Goal: Obtain resource: Obtain resource

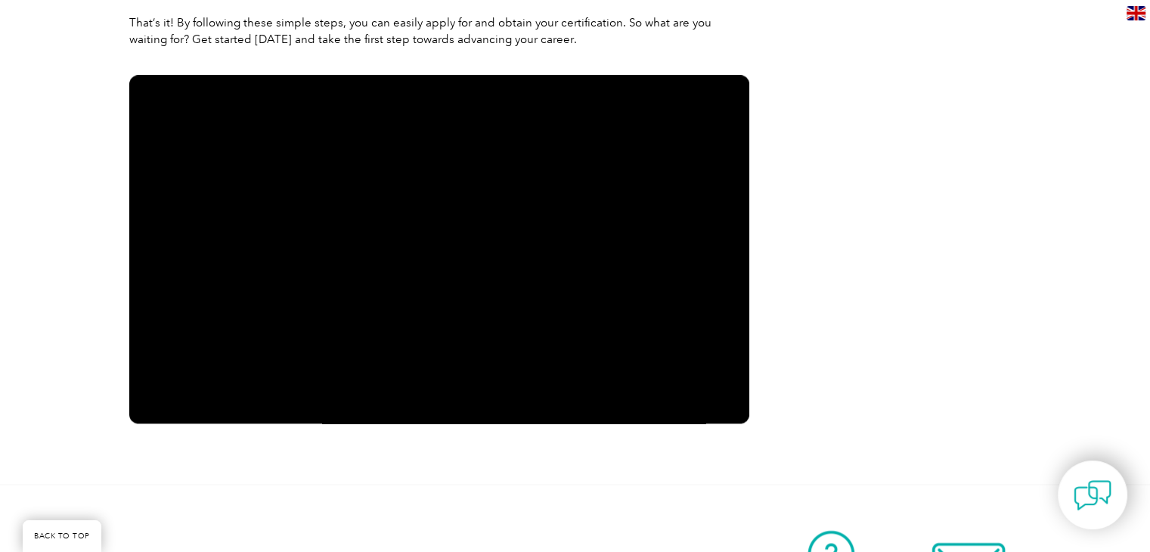
scroll to position [1806, 0]
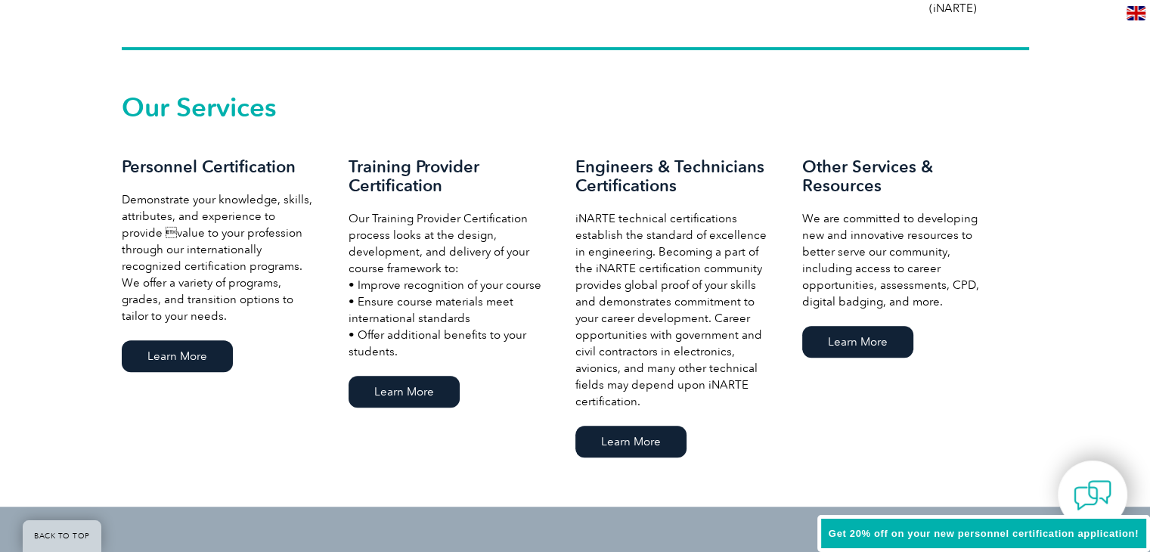
scroll to position [1012, 0]
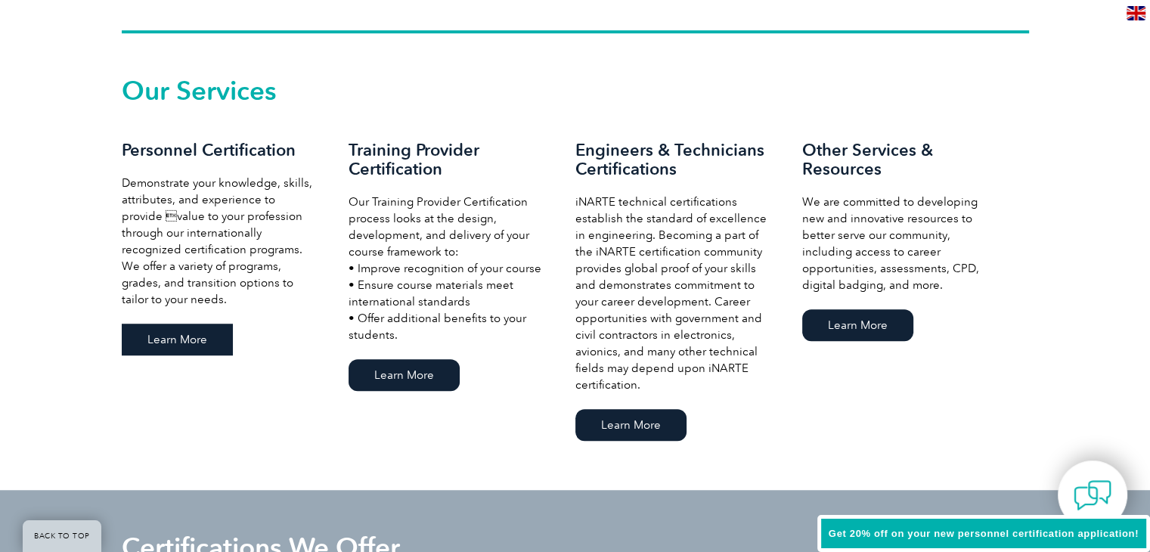
click link "Learn More"
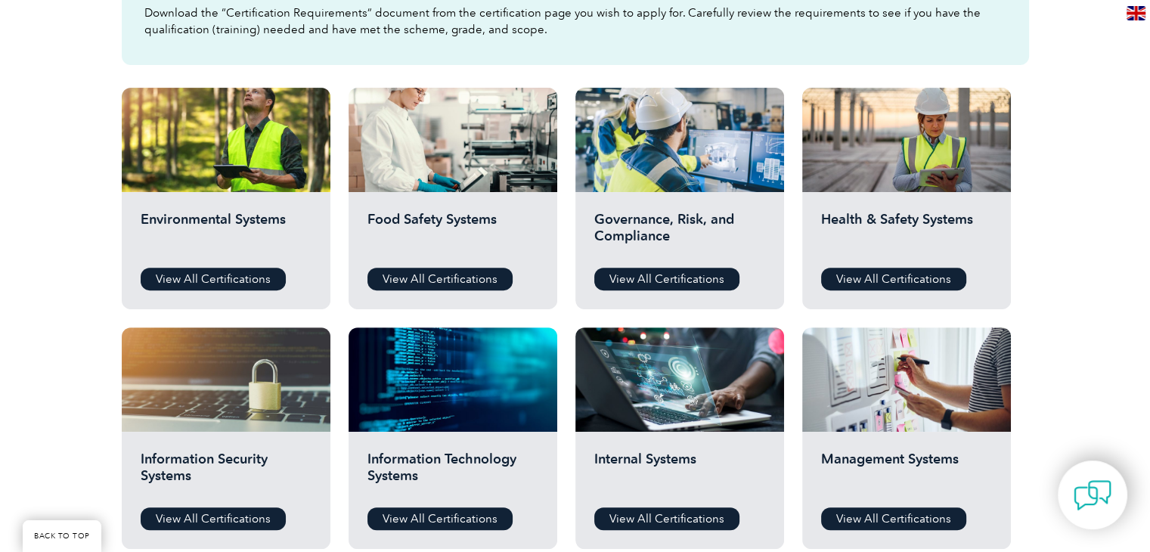
scroll to position [495, 0]
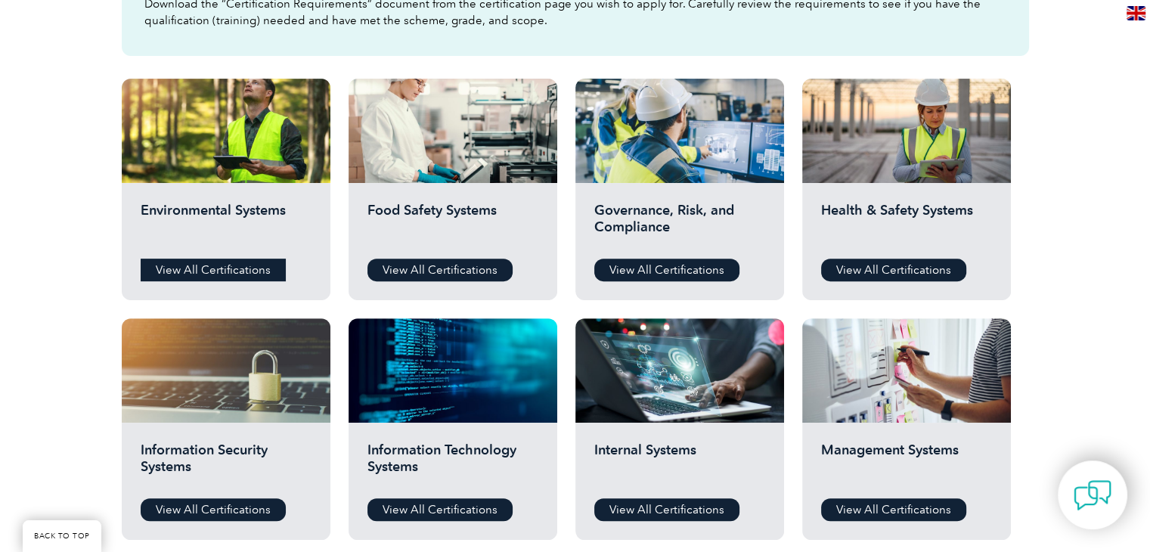
click at [237, 270] on link "View All Certifications" at bounding box center [213, 270] width 145 height 23
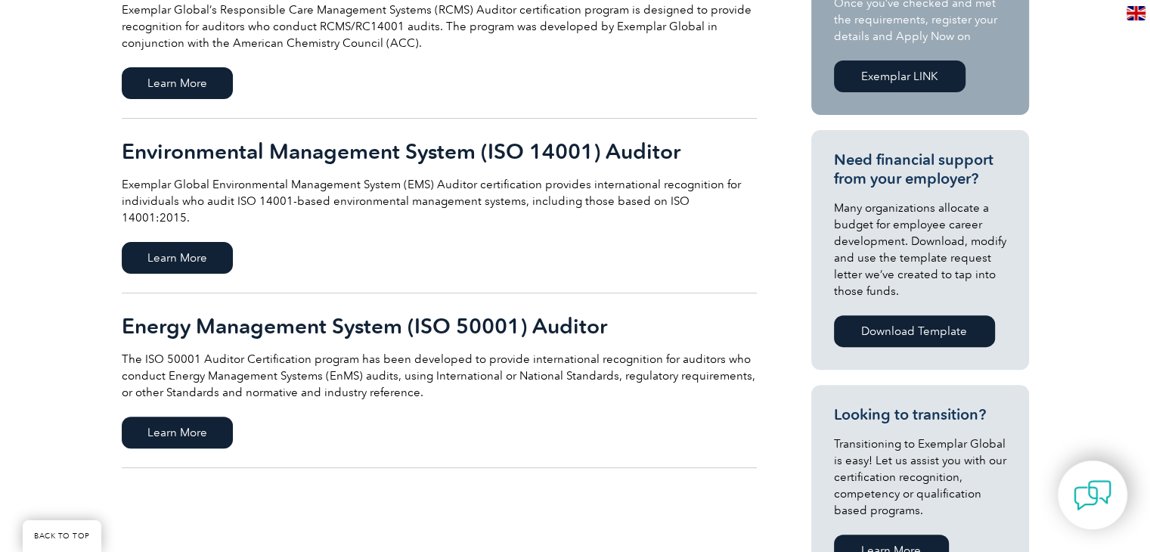
scroll to position [442, 0]
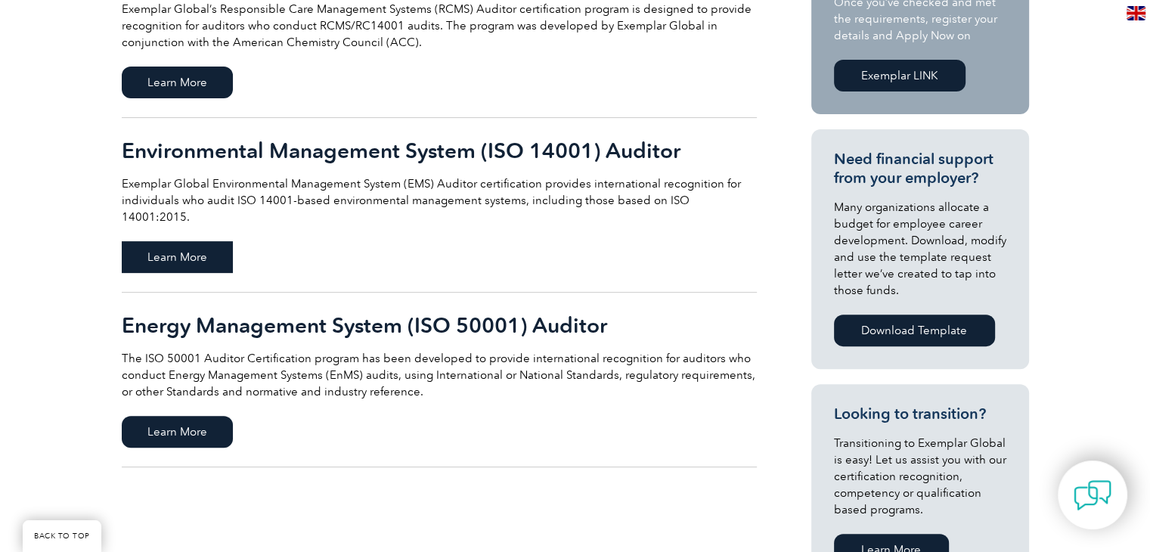
click at [172, 241] on span "Learn More" at bounding box center [177, 257] width 111 height 32
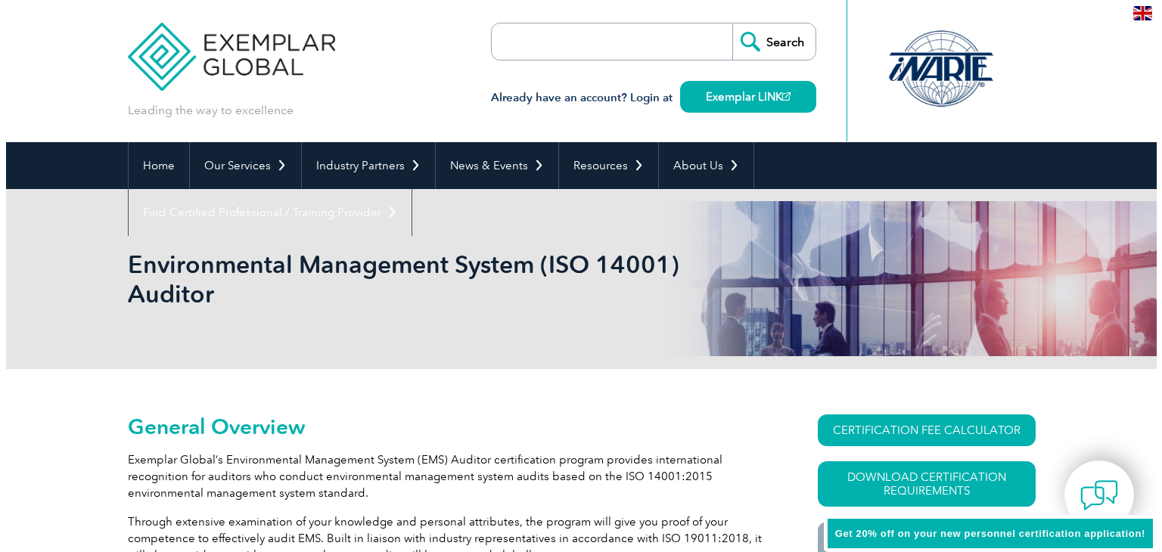
scroll to position [121, 0]
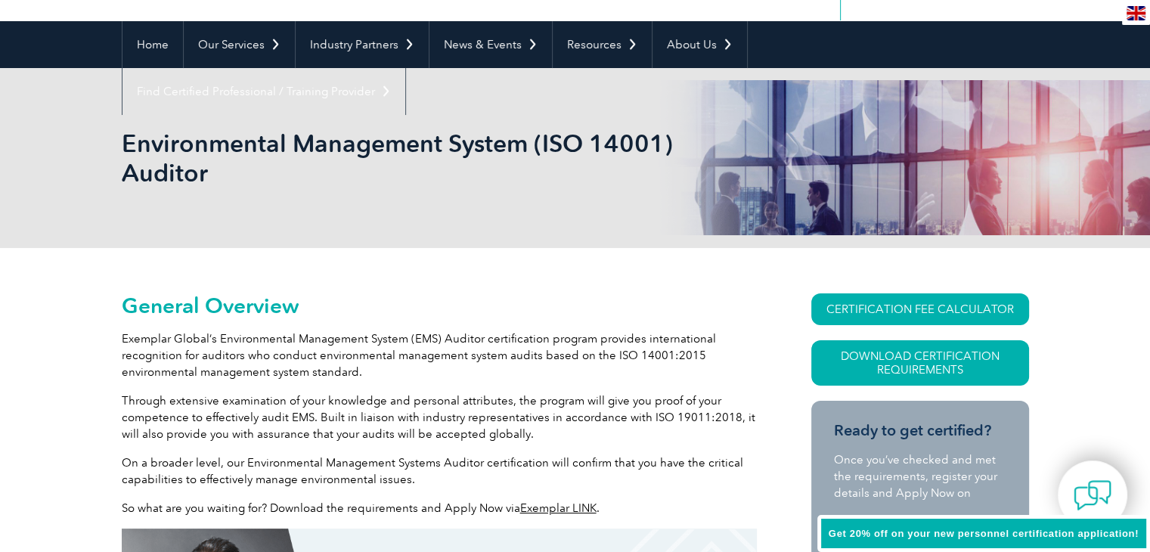
click at [917, 361] on link "Download Certification Requirements" at bounding box center [921, 362] width 218 height 45
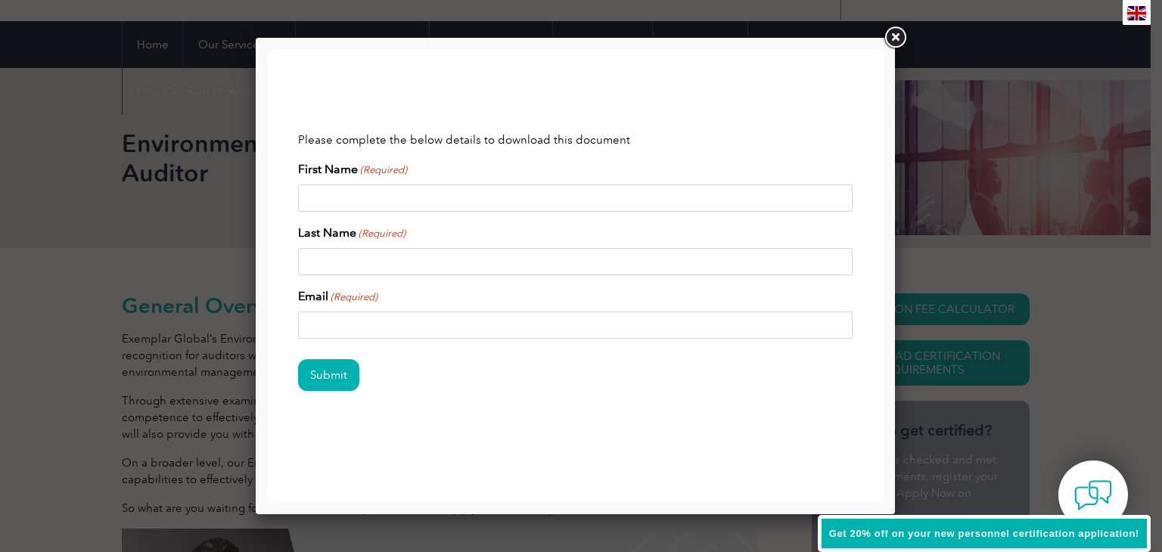
scroll to position [0, 0]
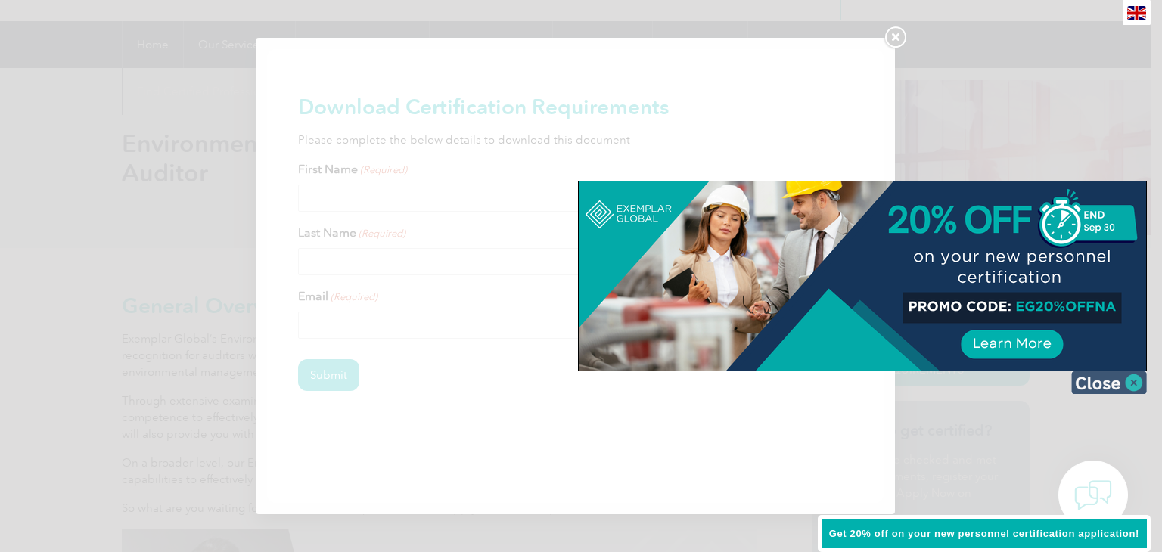
click at [1100, 382] on img at bounding box center [1109, 382] width 76 height 23
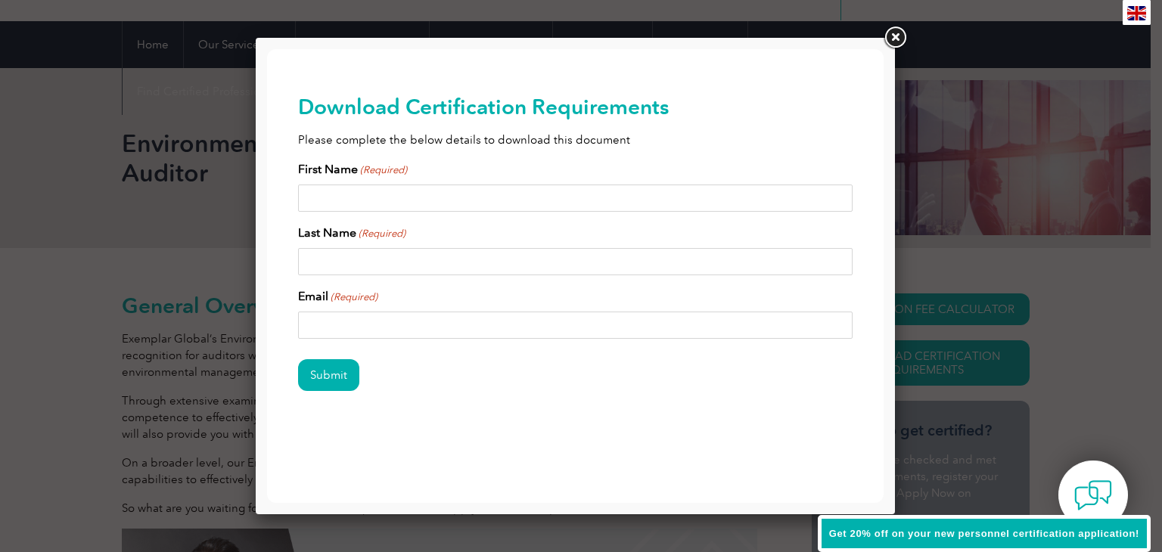
click at [418, 206] on input "First Name (Required)" at bounding box center [575, 198] width 555 height 27
type input "Eric"
type input "Harrington"
type input "ericharrington350@gmail.com"
click at [329, 373] on input "Submit" at bounding box center [328, 375] width 61 height 32
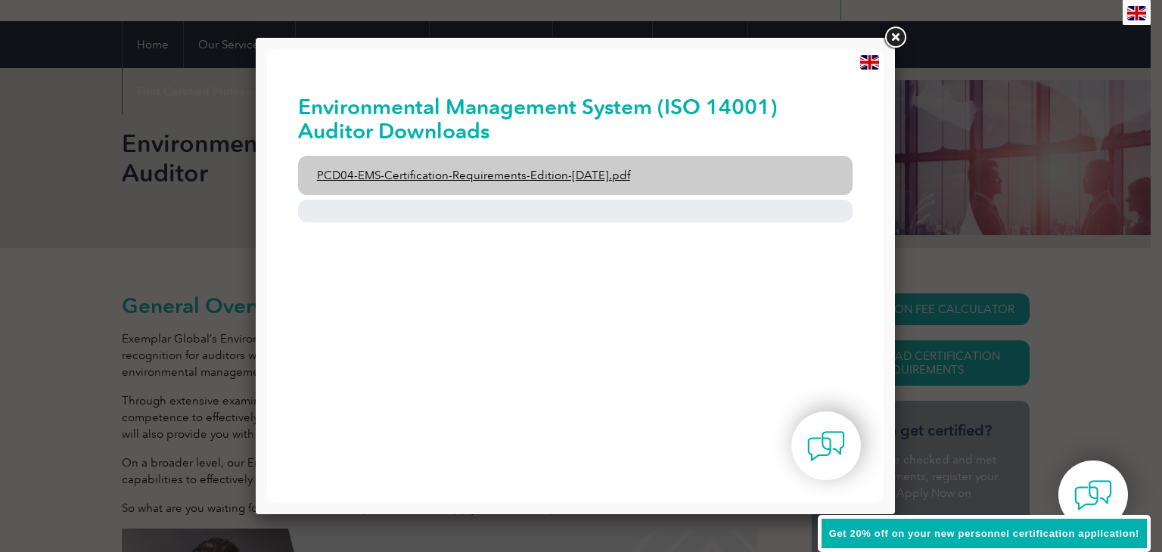
click at [445, 173] on link "PCD04-EMS-Certification-Requirements-Edition-2-April-2022.pdf" at bounding box center [575, 175] width 555 height 39
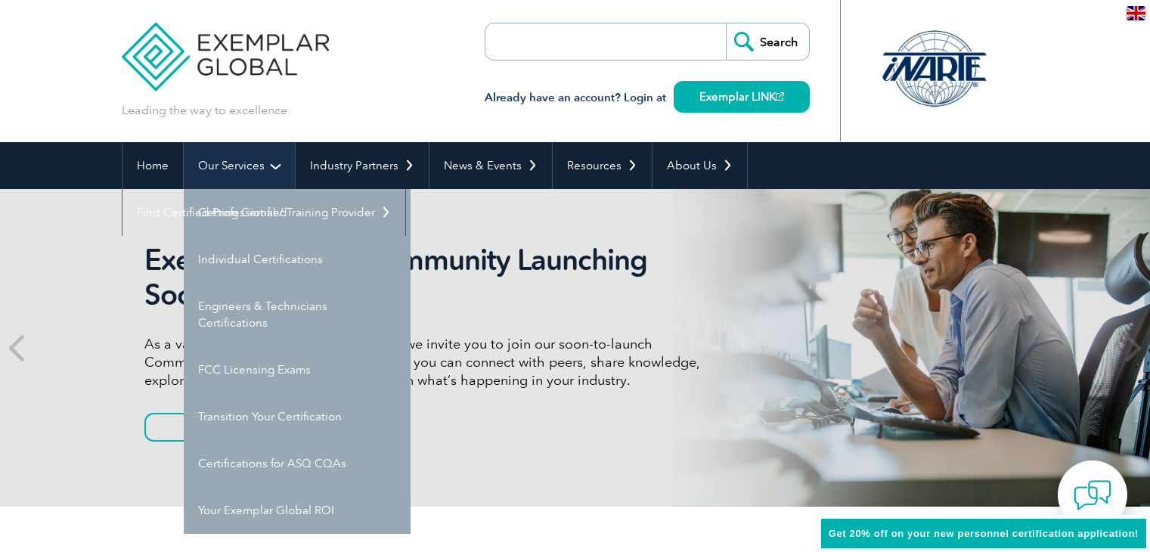
scroll to position [33, 0]
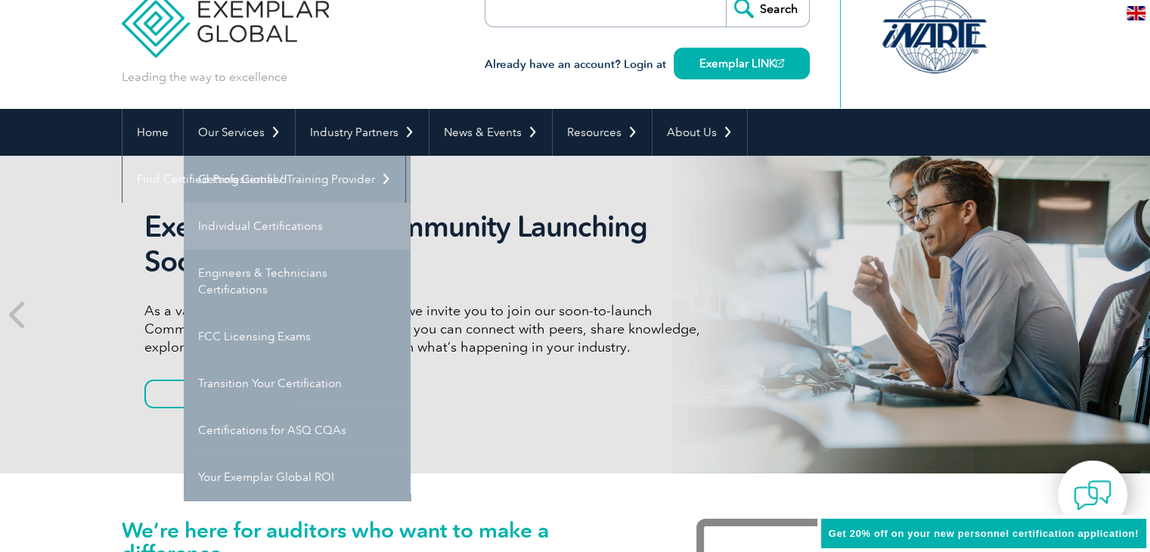
click at [254, 222] on link "Individual Certifications" at bounding box center [297, 226] width 227 height 47
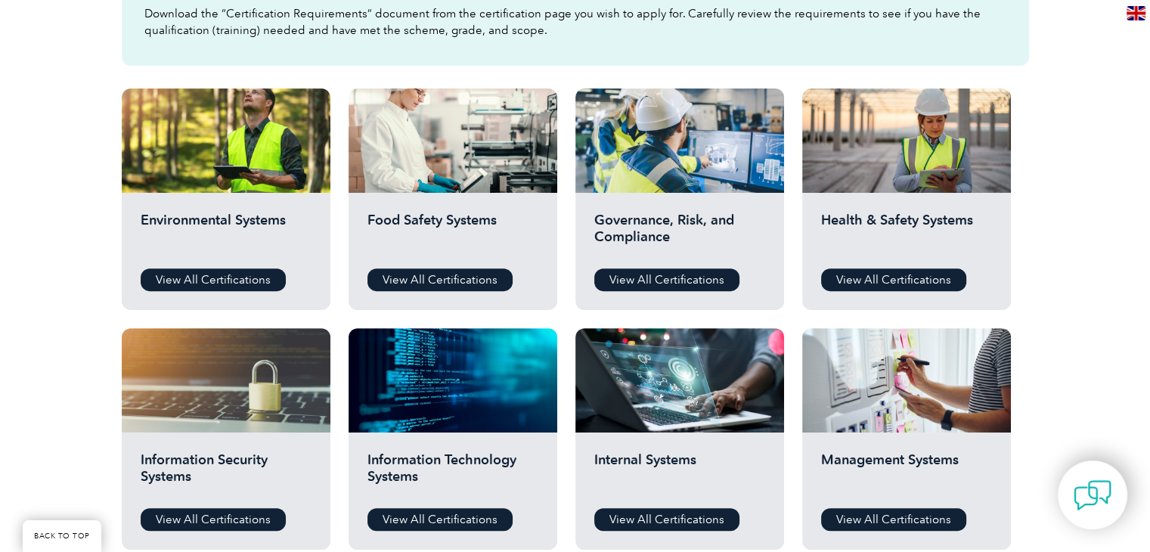
scroll to position [514, 0]
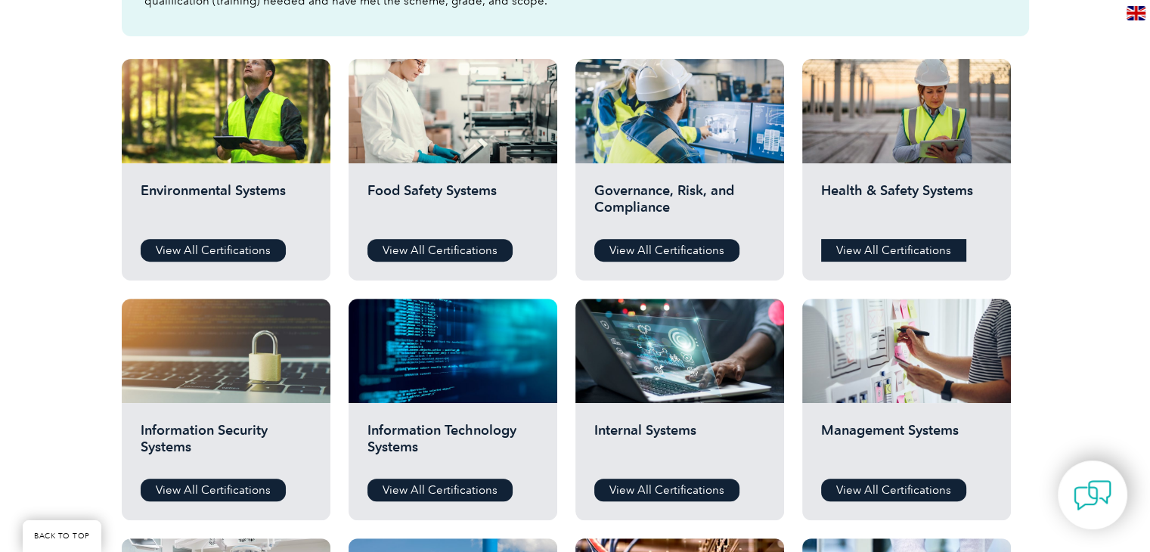
click at [864, 249] on link "View All Certifications" at bounding box center [893, 250] width 145 height 23
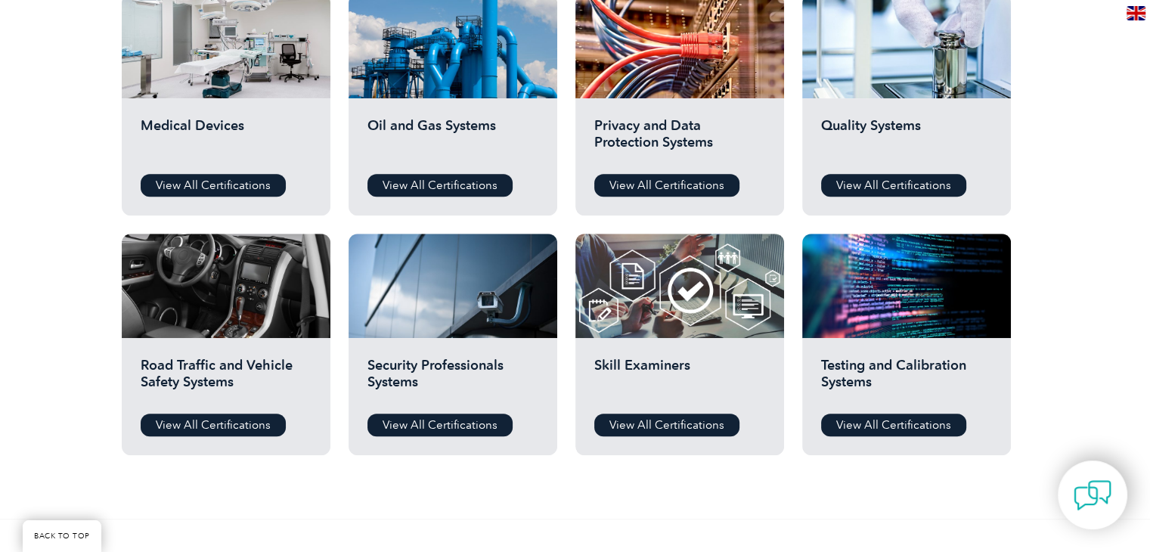
scroll to position [1060, 0]
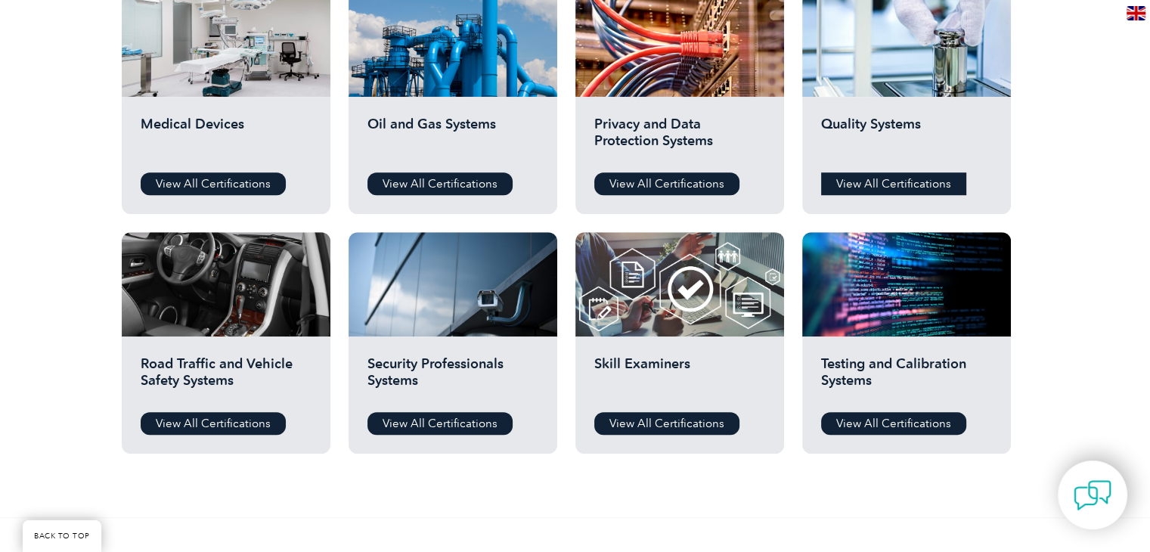
click at [883, 186] on link "View All Certifications" at bounding box center [893, 183] width 145 height 23
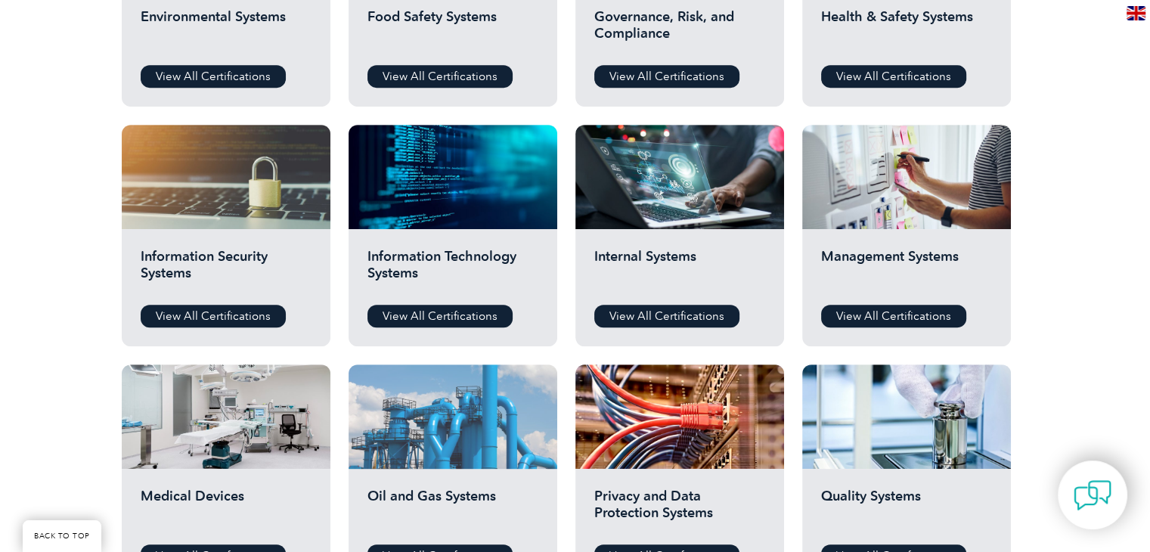
scroll to position [685, 0]
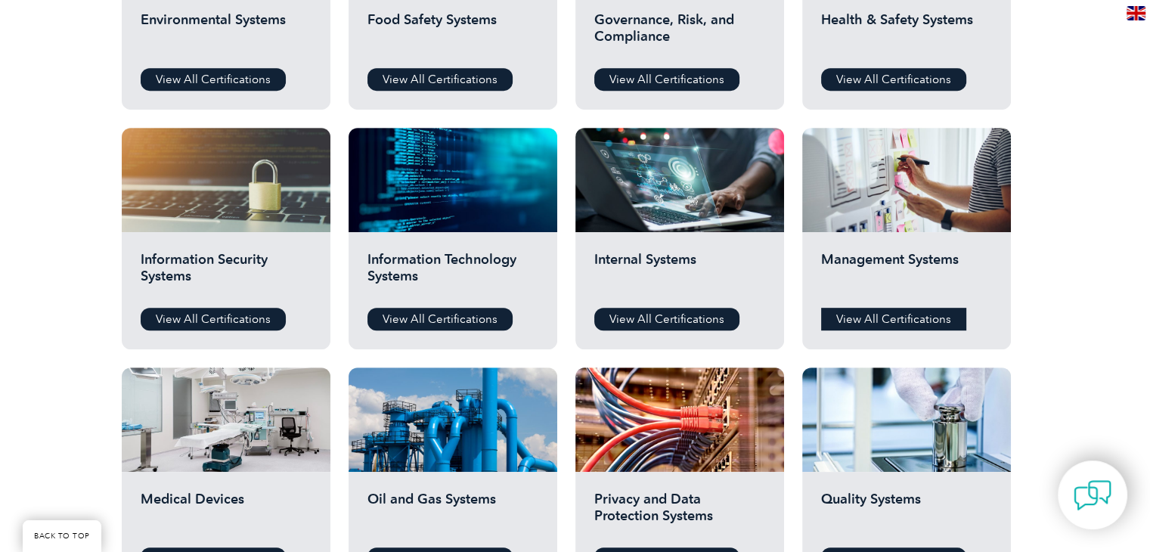
click at [877, 315] on link "View All Certifications" at bounding box center [893, 319] width 145 height 23
click at [216, 76] on link "View All Certifications" at bounding box center [213, 79] width 145 height 23
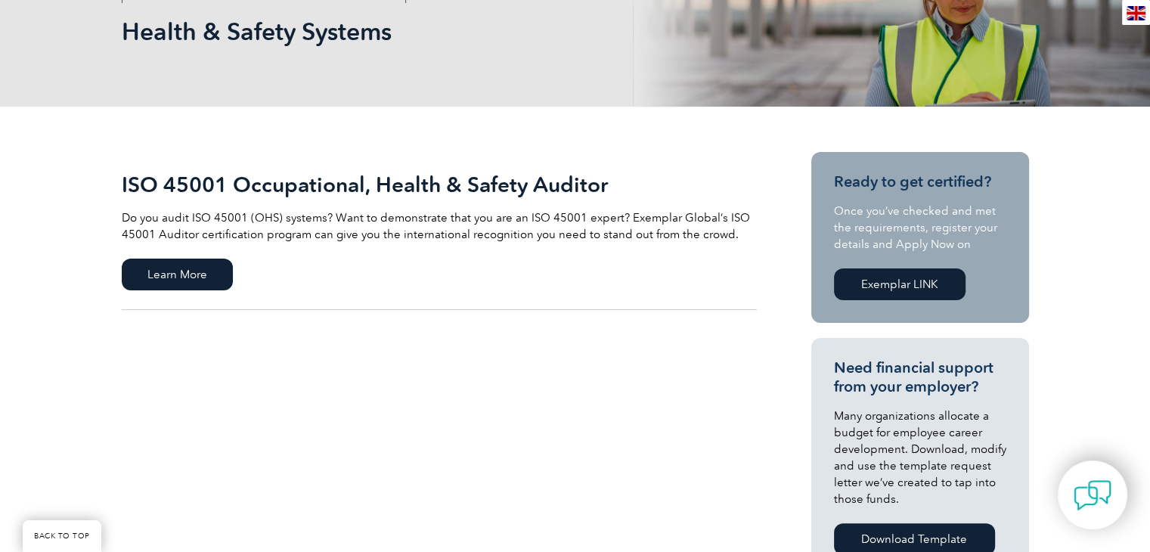
scroll to position [241, 0]
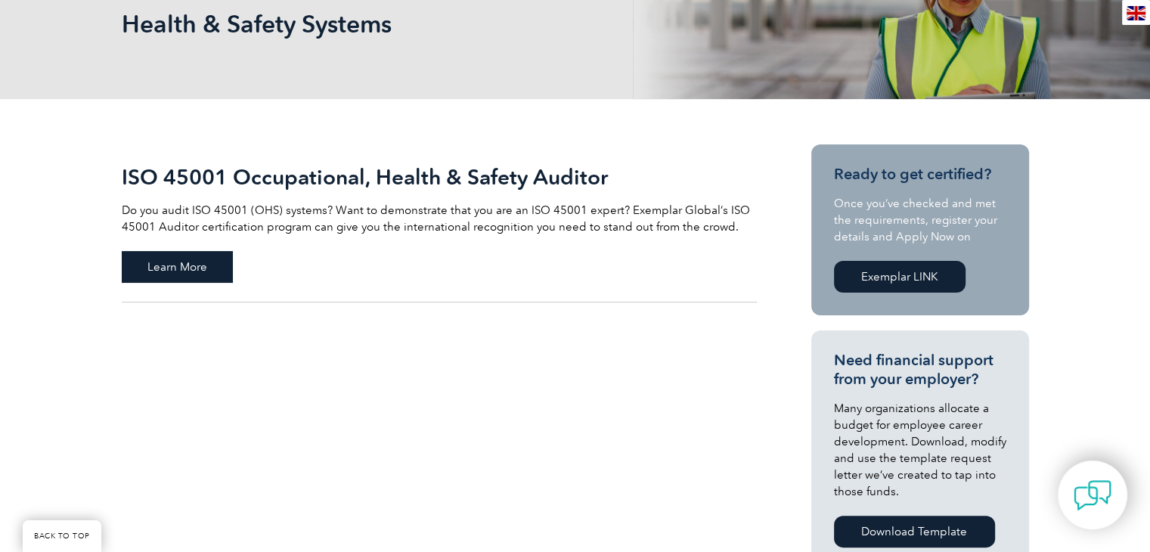
click at [191, 264] on span "Learn More" at bounding box center [177, 267] width 111 height 32
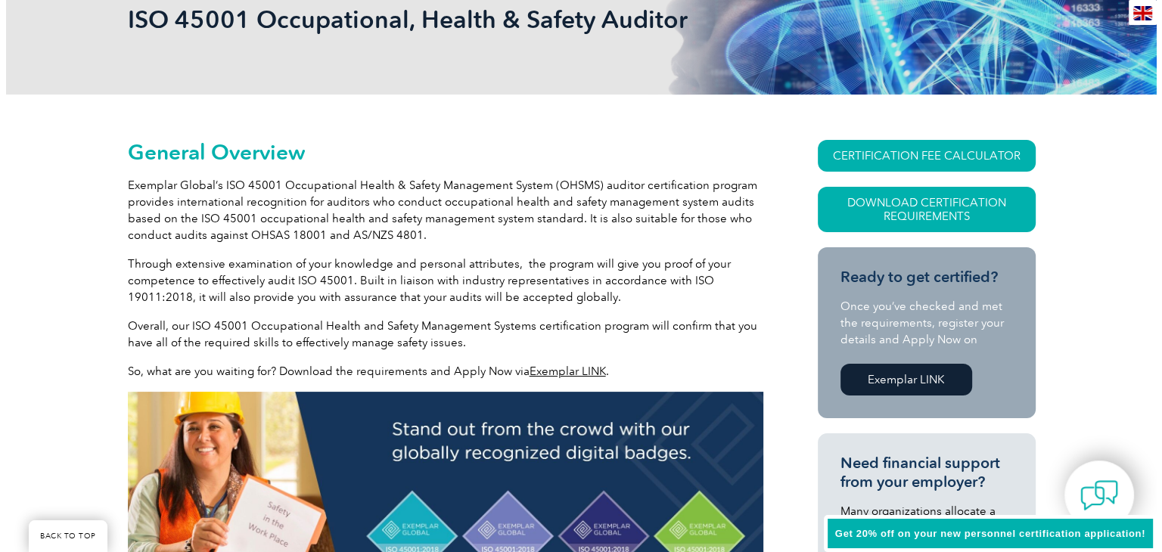
scroll to position [249, 0]
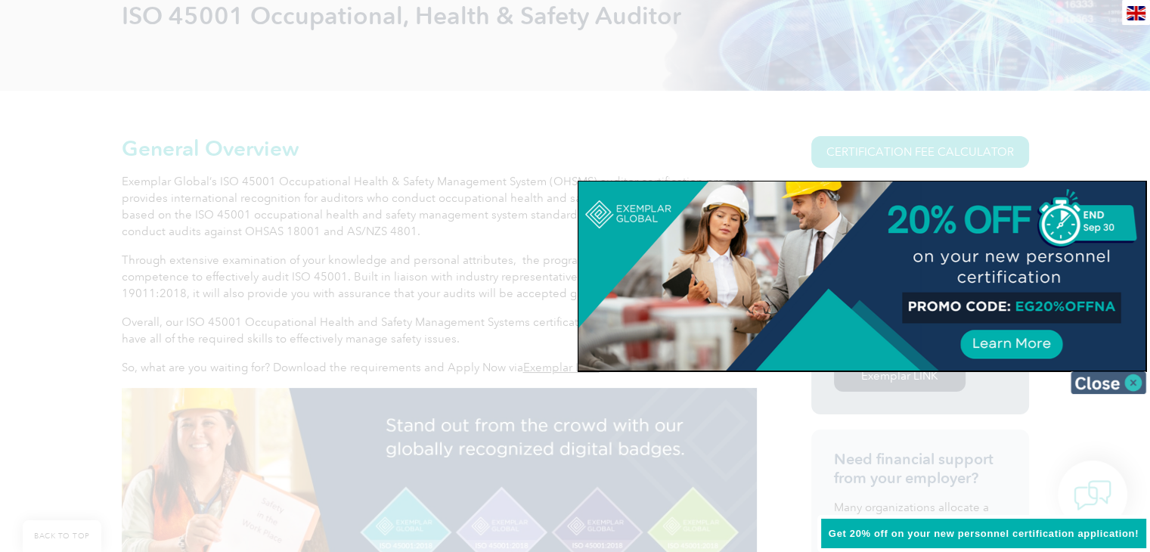
click at [1097, 383] on img at bounding box center [1109, 382] width 76 height 23
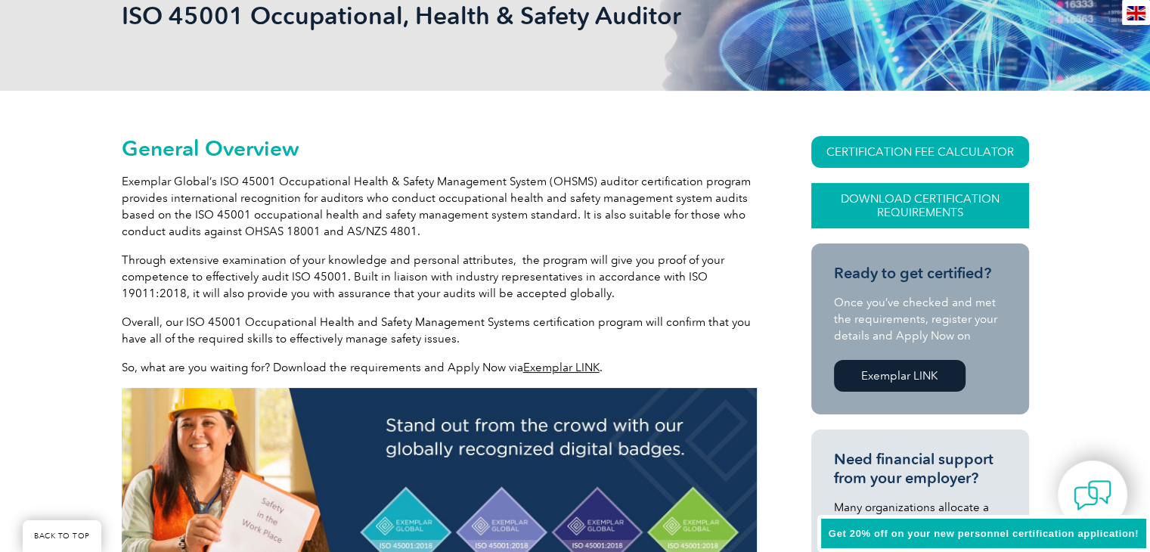
click at [916, 200] on link "Download Certification Requirements" at bounding box center [921, 205] width 218 height 45
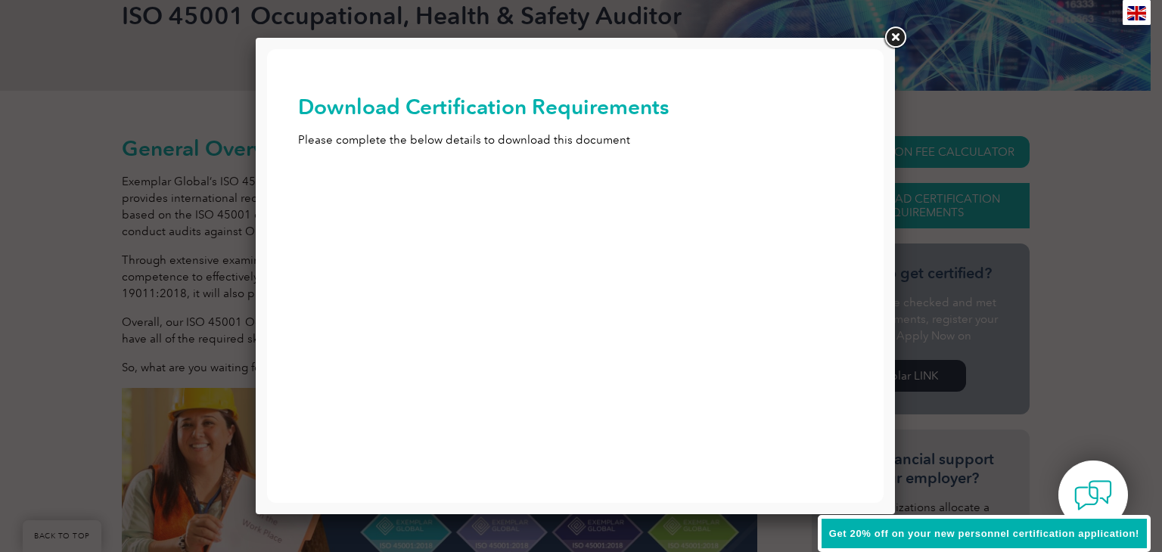
scroll to position [0, 0]
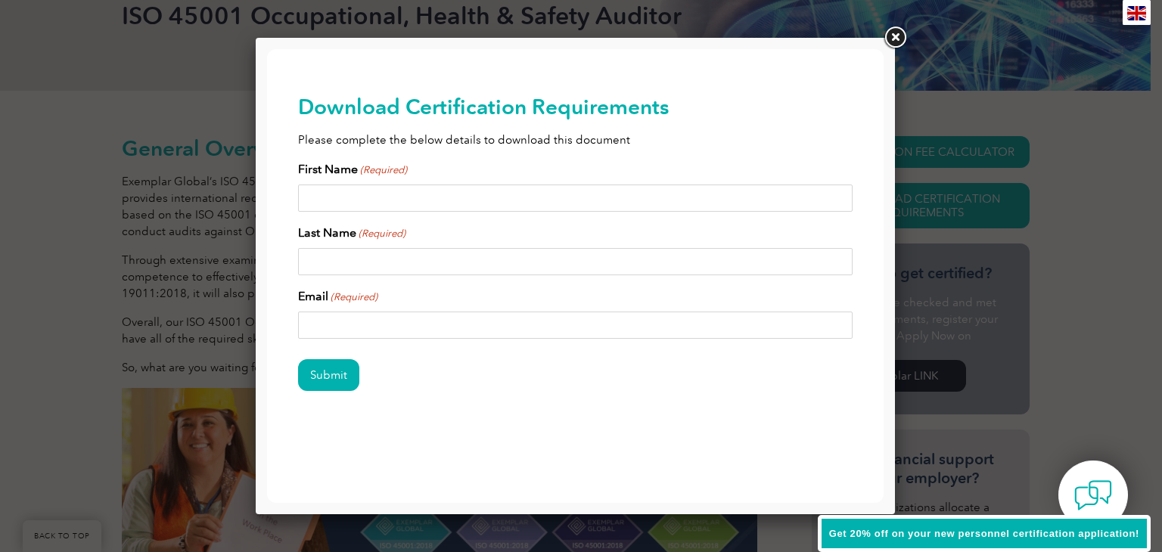
click at [455, 194] on input "First Name (Required)" at bounding box center [575, 198] width 555 height 27
type input "[PERSON_NAME]"
type input "[EMAIL_ADDRESS][DOMAIN_NAME]"
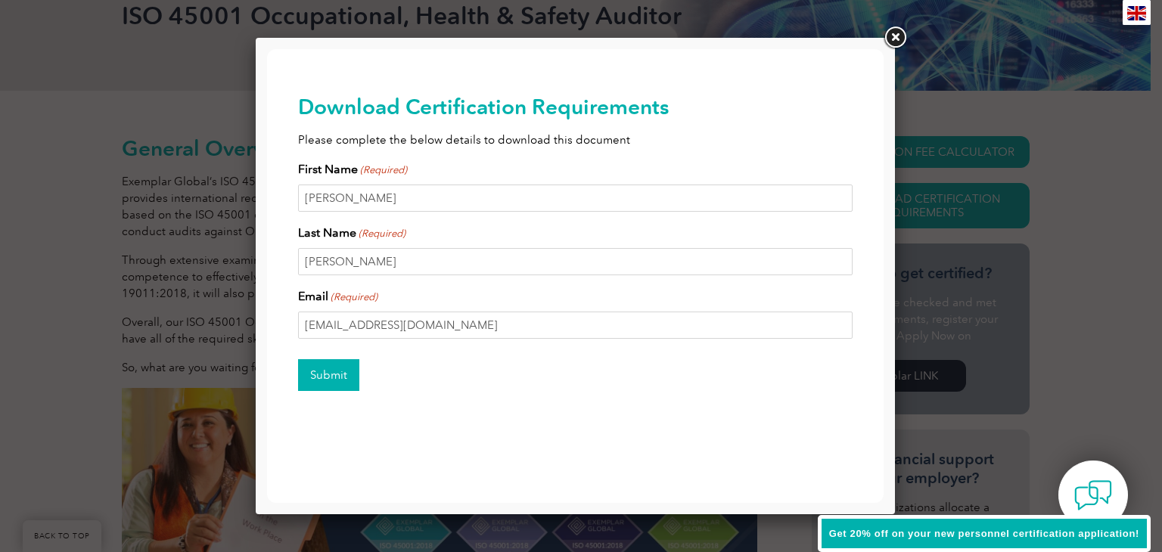
click at [329, 376] on input "Submit" at bounding box center [328, 375] width 61 height 32
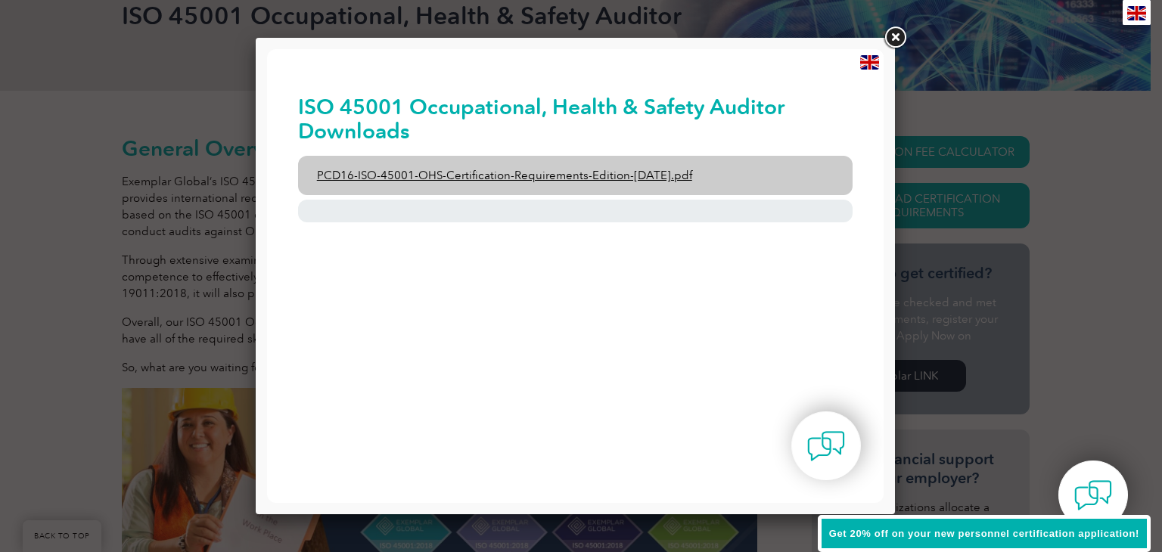
click at [496, 174] on link "PCD16-ISO-45001-OHS-Certification-Requirements-Edition-2-April-2022.pdf" at bounding box center [575, 175] width 555 height 39
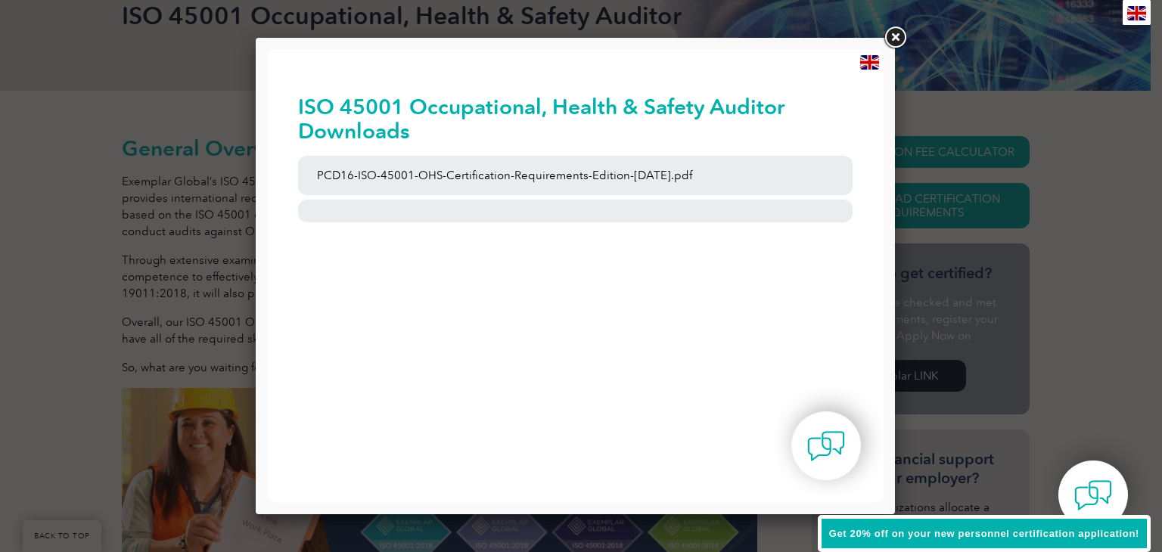
click at [891, 34] on link at bounding box center [894, 37] width 27 height 27
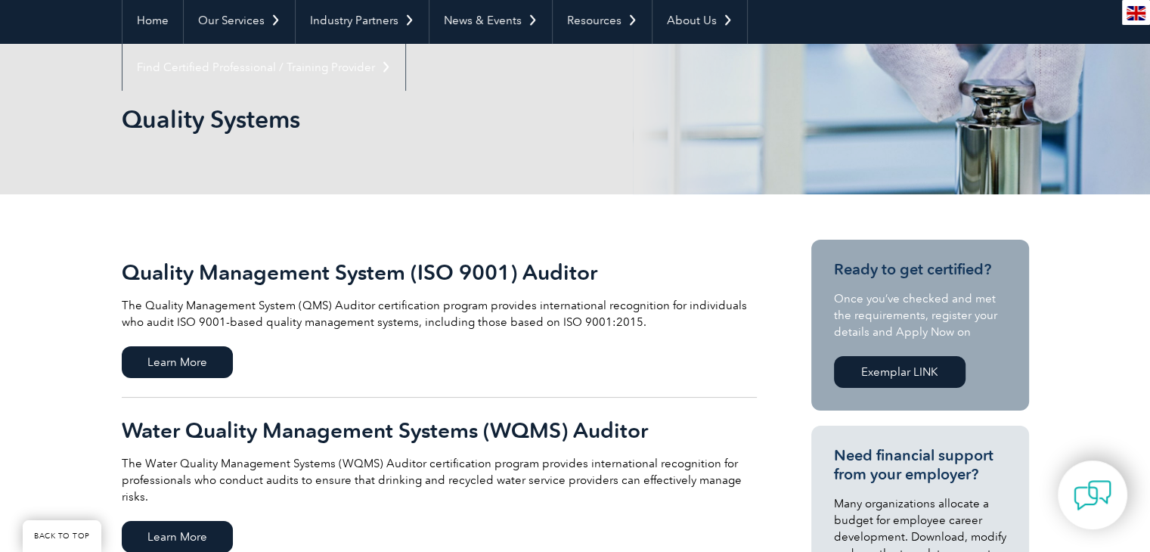
scroll to position [145, 0]
click at [174, 364] on span "Learn More" at bounding box center [177, 362] width 111 height 32
click at [191, 521] on span "Learn More" at bounding box center [177, 537] width 111 height 32
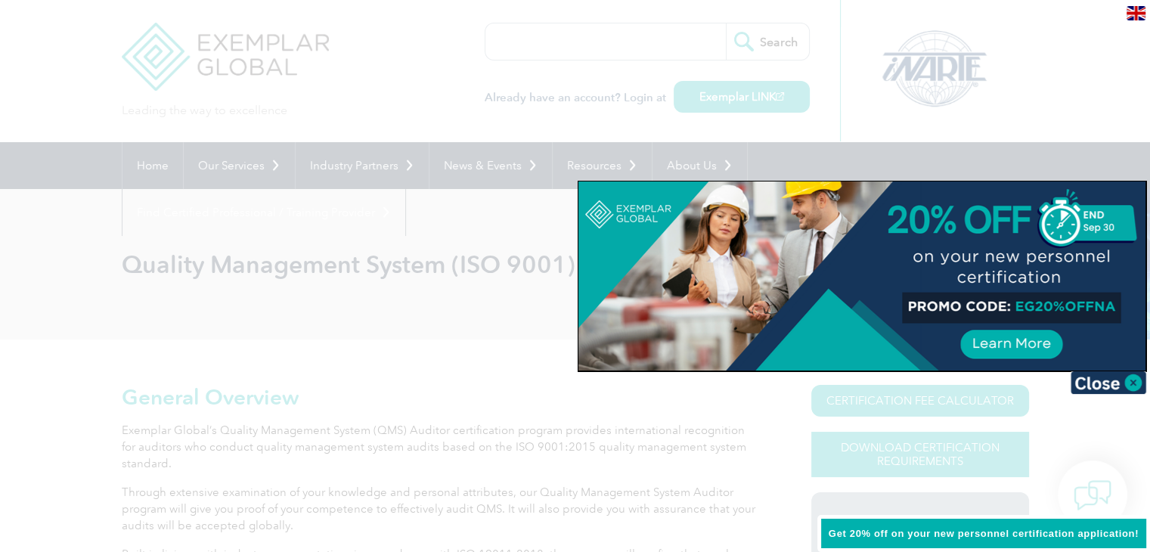
click at [905, 453] on div at bounding box center [575, 276] width 1150 height 552
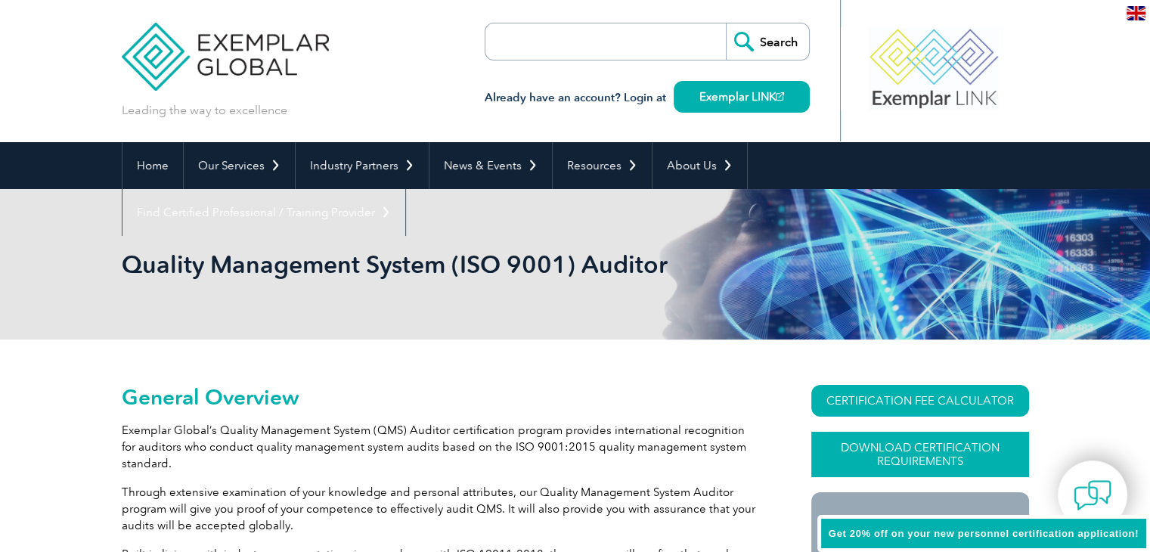
click at [899, 454] on link "Download Certification Requirements" at bounding box center [921, 454] width 218 height 45
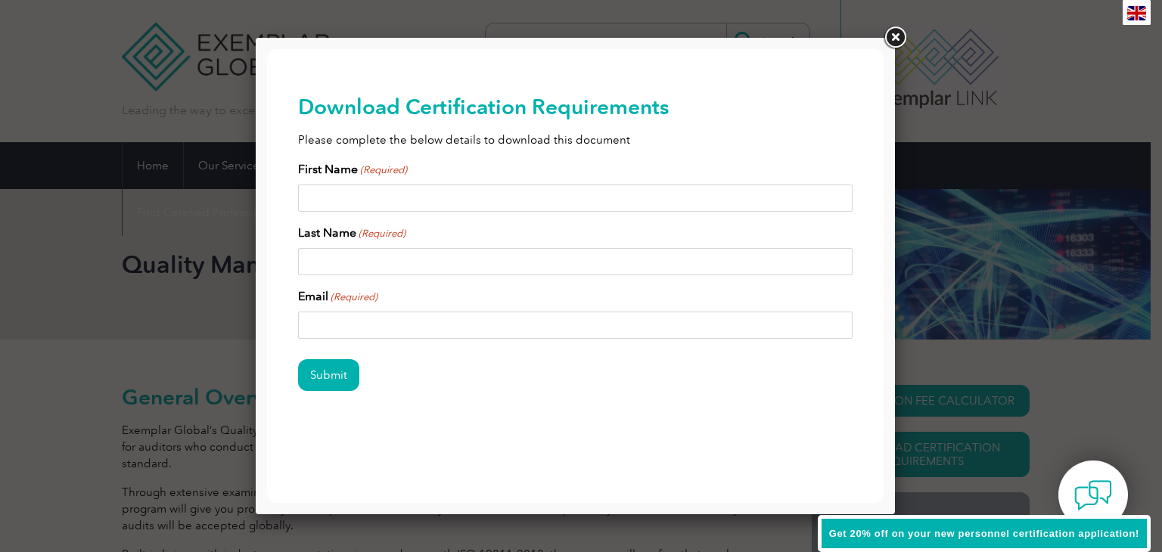
click at [436, 193] on input "First Name (Required)" at bounding box center [575, 198] width 555 height 27
type input "[PERSON_NAME]"
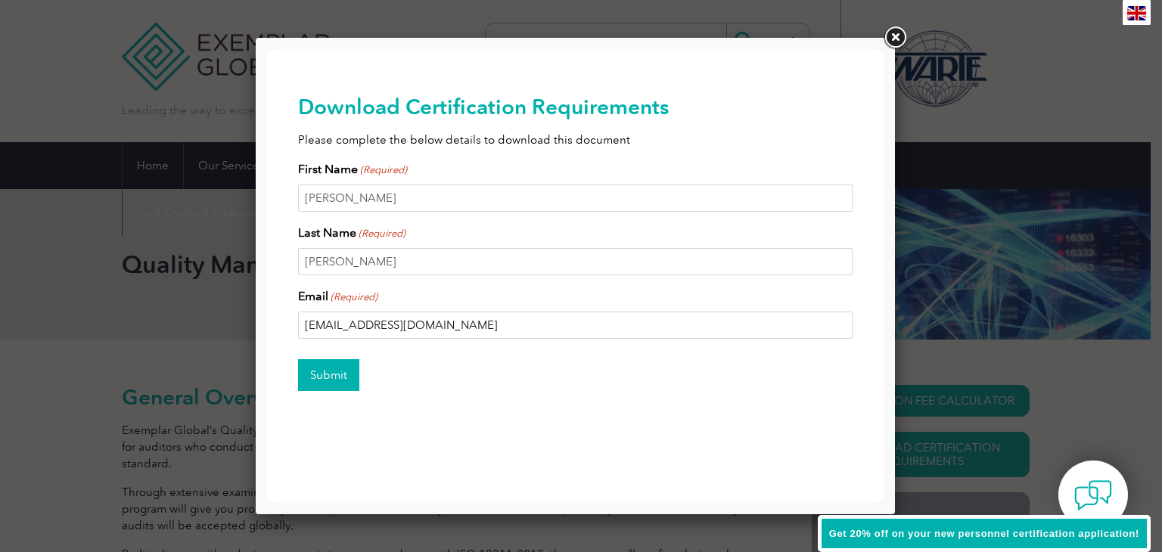
type input "[EMAIL_ADDRESS][DOMAIN_NAME]"
click at [324, 374] on input "Submit" at bounding box center [328, 375] width 61 height 32
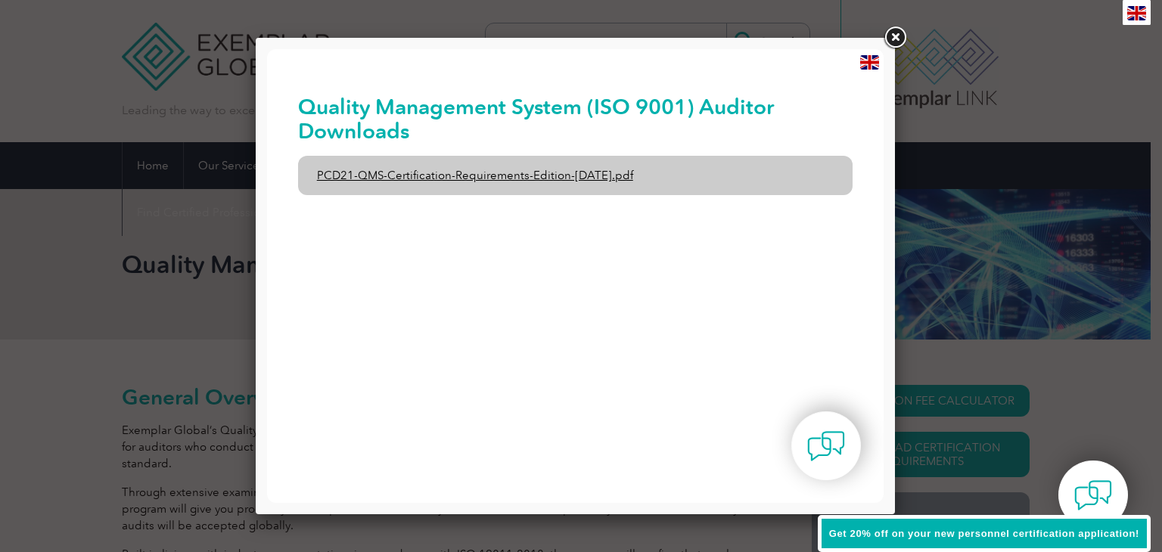
click at [430, 175] on link "PCD21-QMS-Certification-Requirements-Edition-[DATE].pdf" at bounding box center [575, 175] width 555 height 39
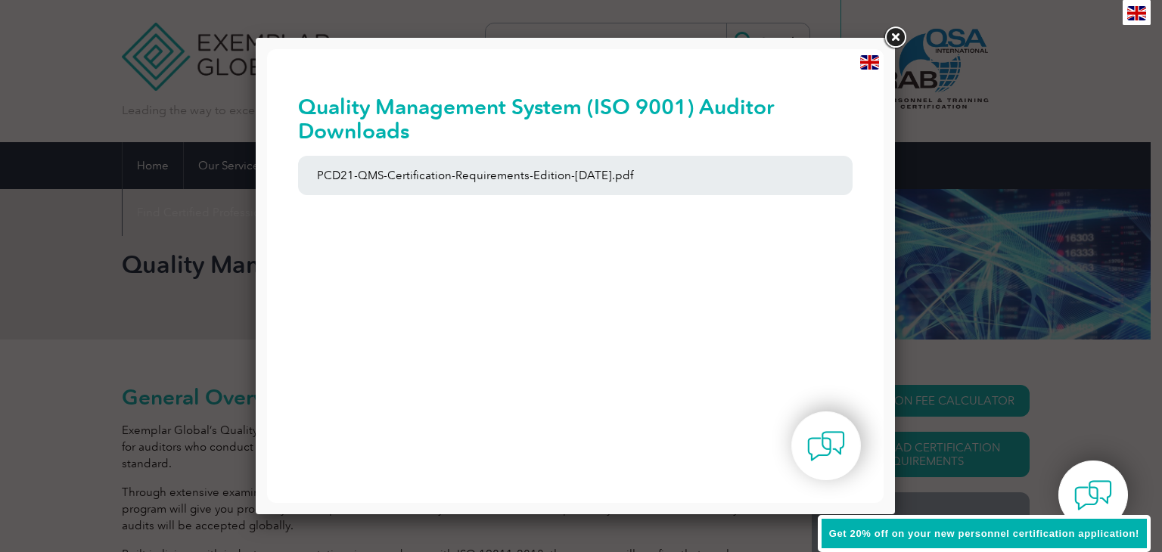
click at [891, 40] on link at bounding box center [894, 37] width 27 height 27
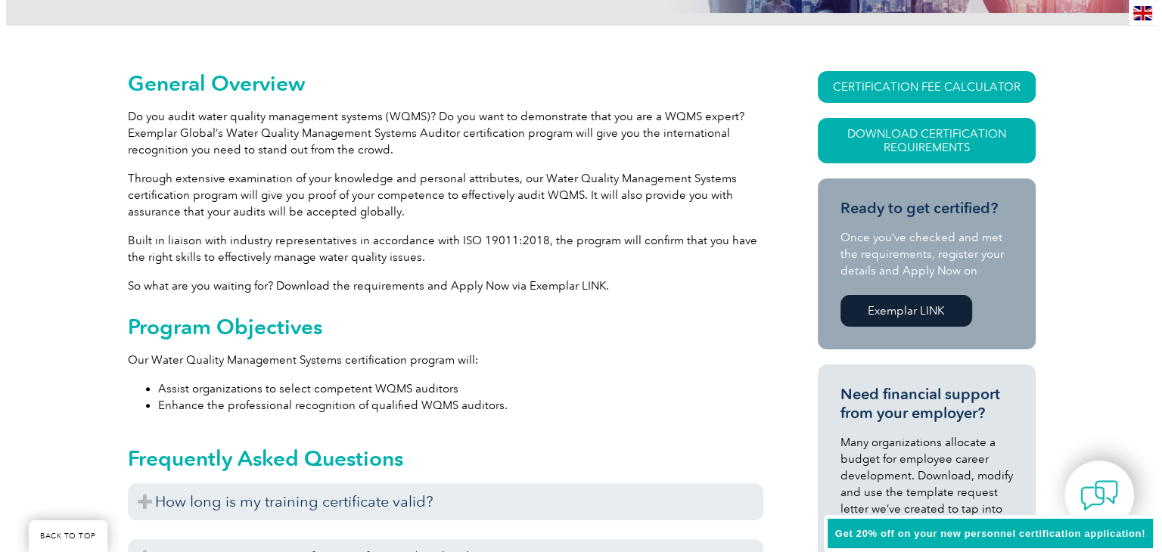
scroll to position [345, 0]
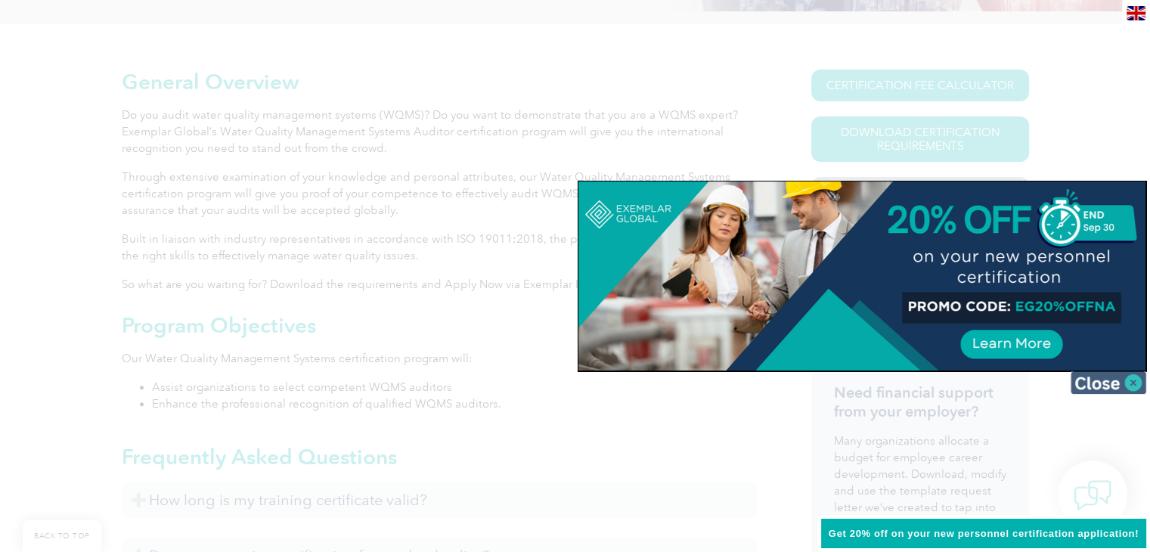
click at [1095, 387] on img at bounding box center [1109, 382] width 76 height 23
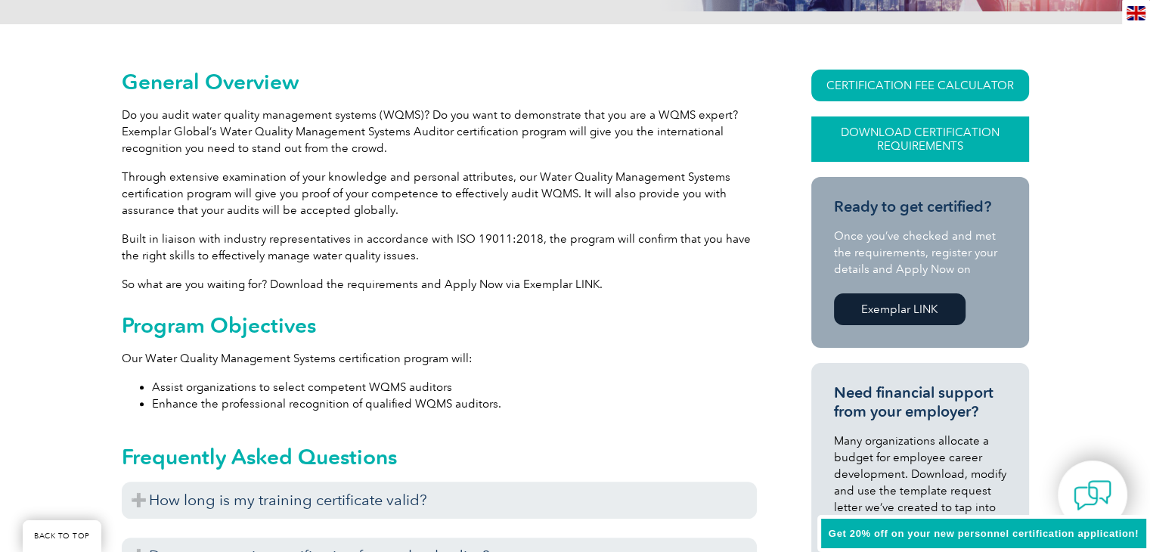
click at [917, 131] on link "Download Certification Requirements" at bounding box center [921, 138] width 218 height 45
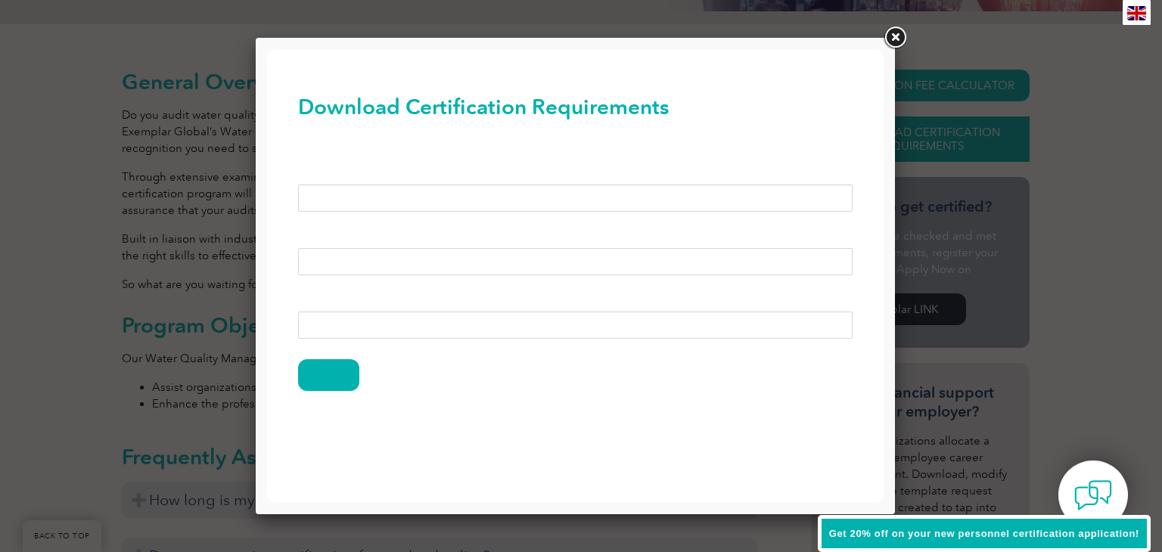
scroll to position [0, 0]
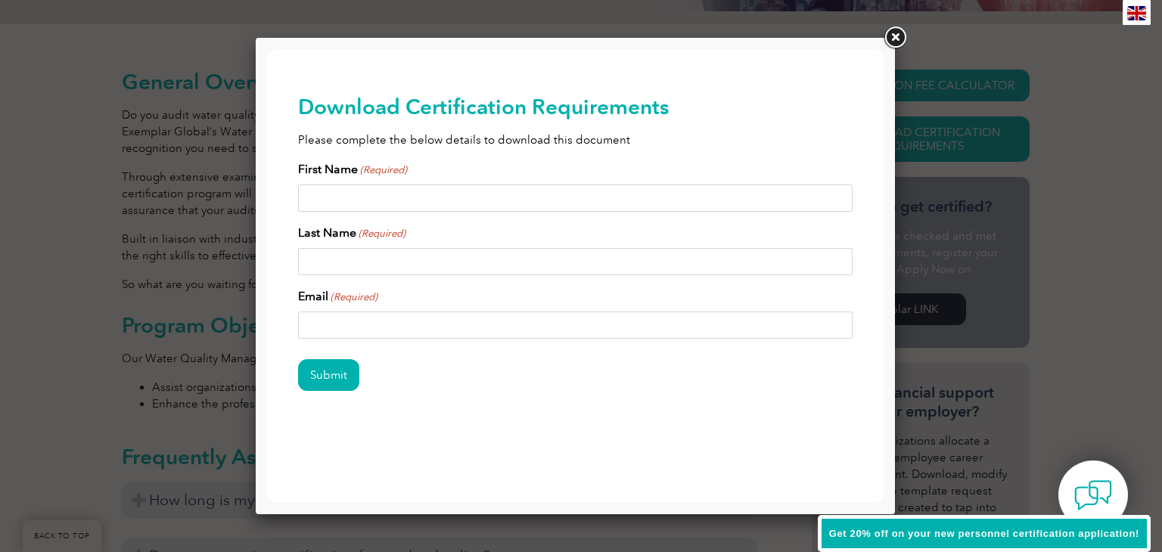
click at [406, 204] on input "First Name (Required)" at bounding box center [575, 198] width 555 height 27
type input "Eric"
type input "Harrington"
type input "ericharrington350@gmail.com"
click at [338, 380] on input "Submit" at bounding box center [328, 375] width 61 height 32
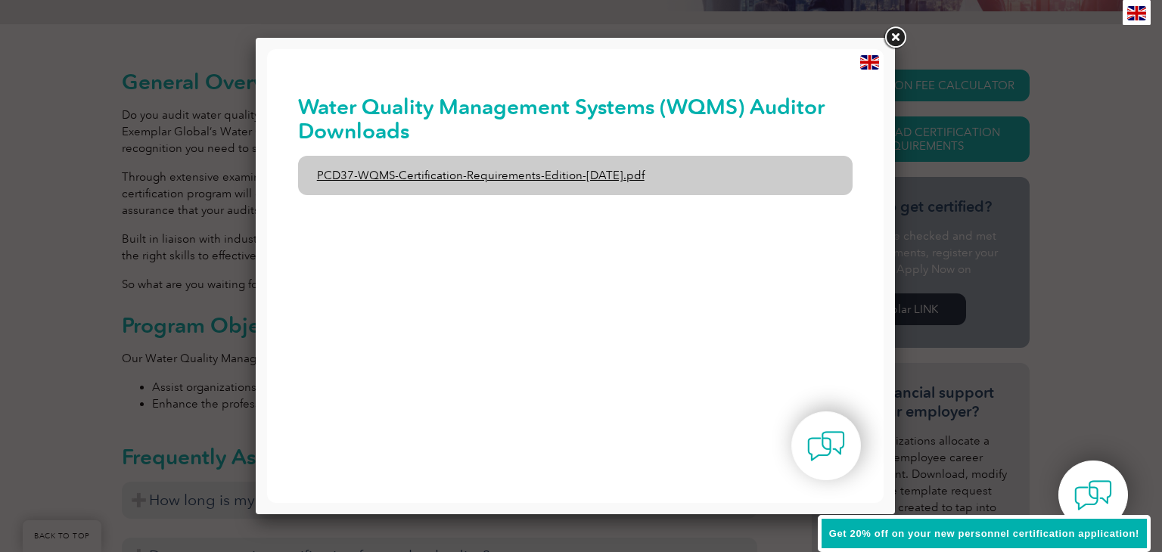
click at [446, 178] on link "PCD37-WQMS-Certification-Requirements-Edition-1-June-2020.pdf" at bounding box center [575, 175] width 555 height 39
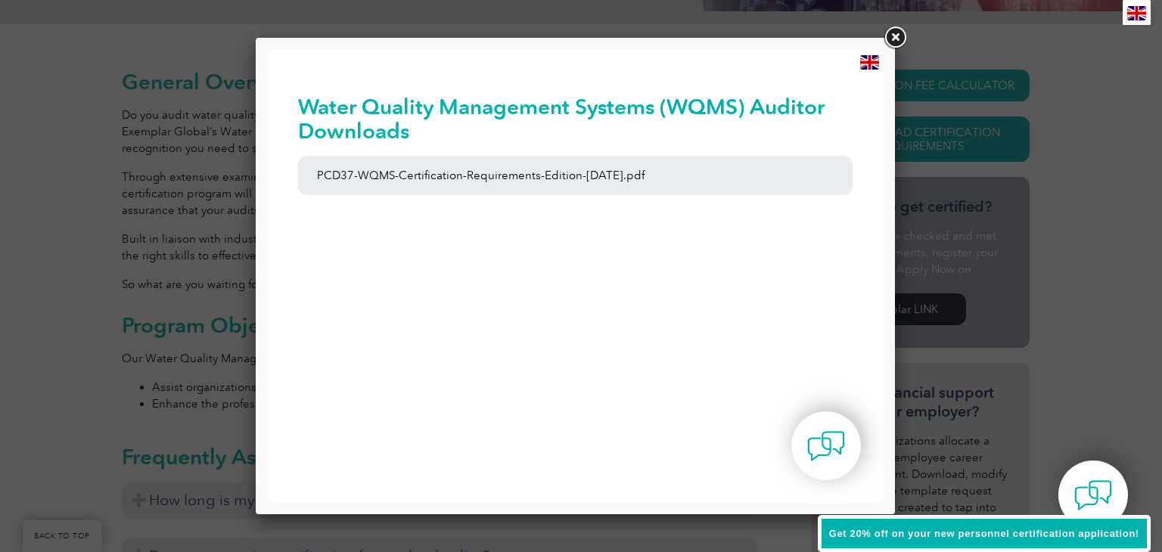
click at [893, 36] on link at bounding box center [894, 37] width 27 height 27
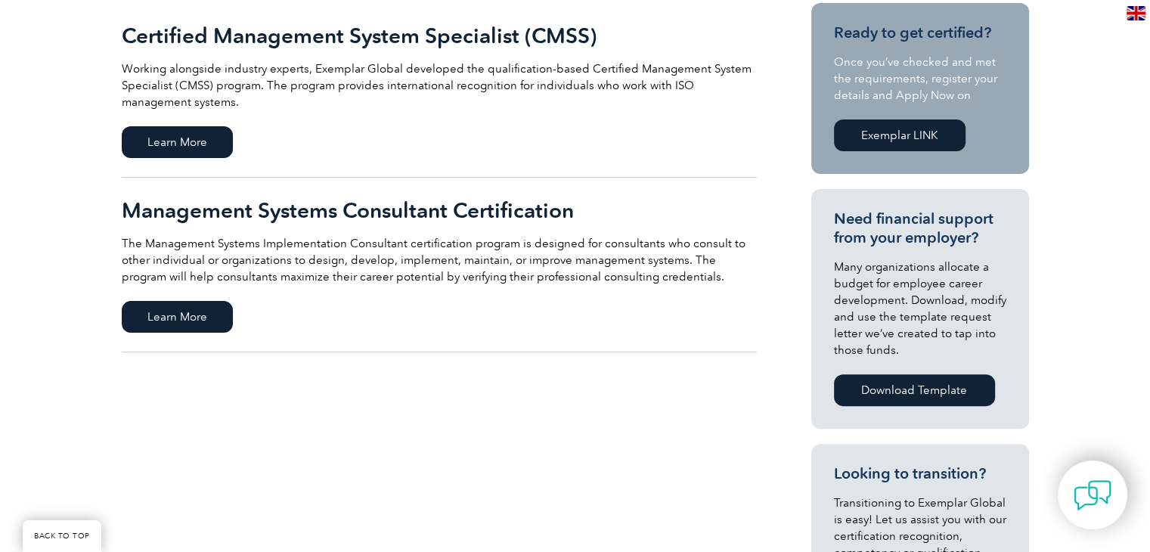
scroll to position [401, 0]
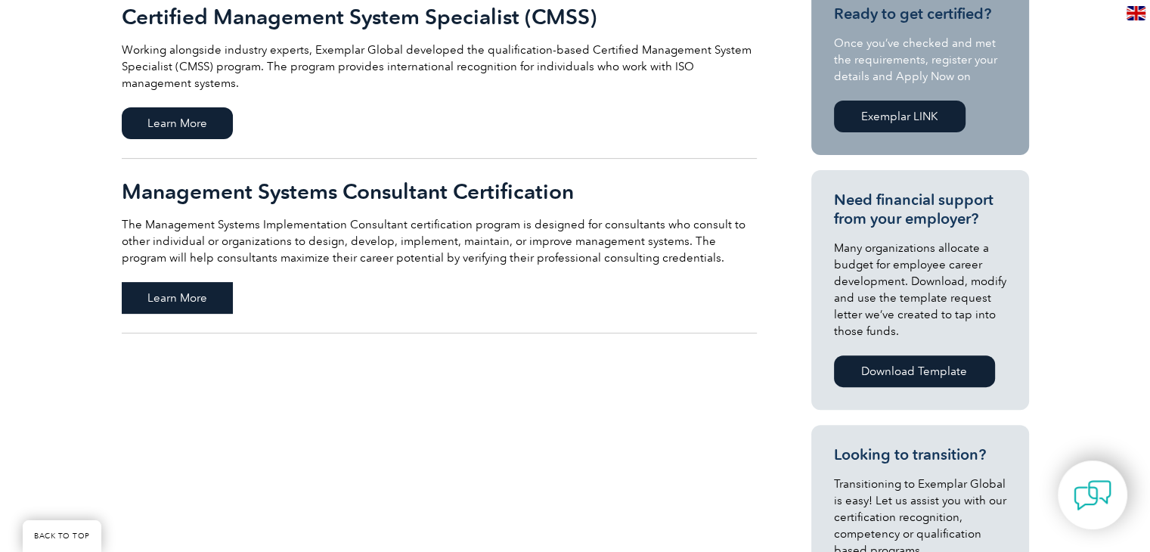
click at [184, 295] on span "Learn More" at bounding box center [177, 298] width 111 height 32
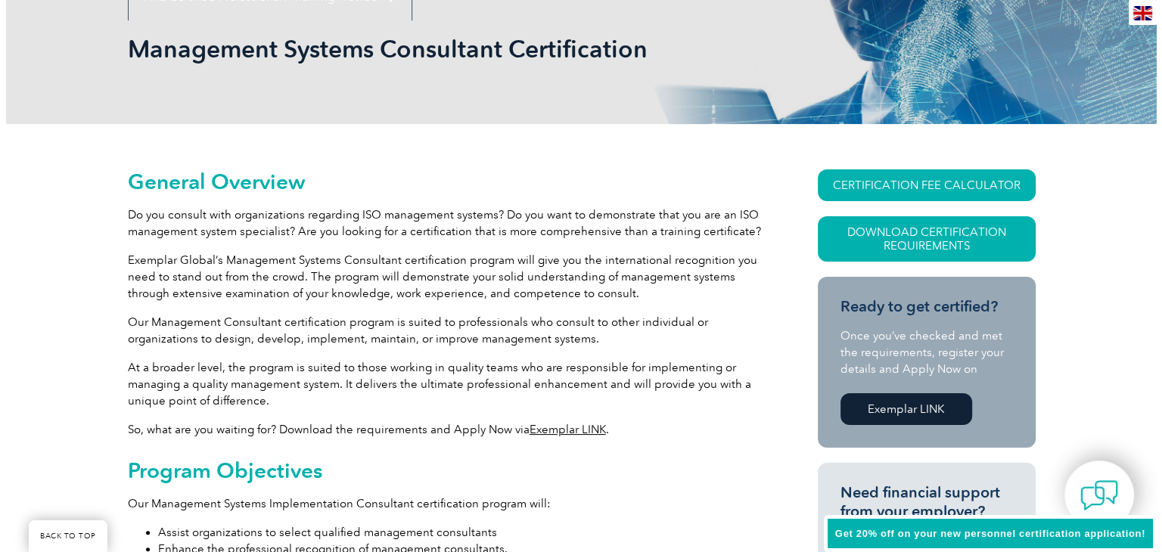
scroll to position [222, 0]
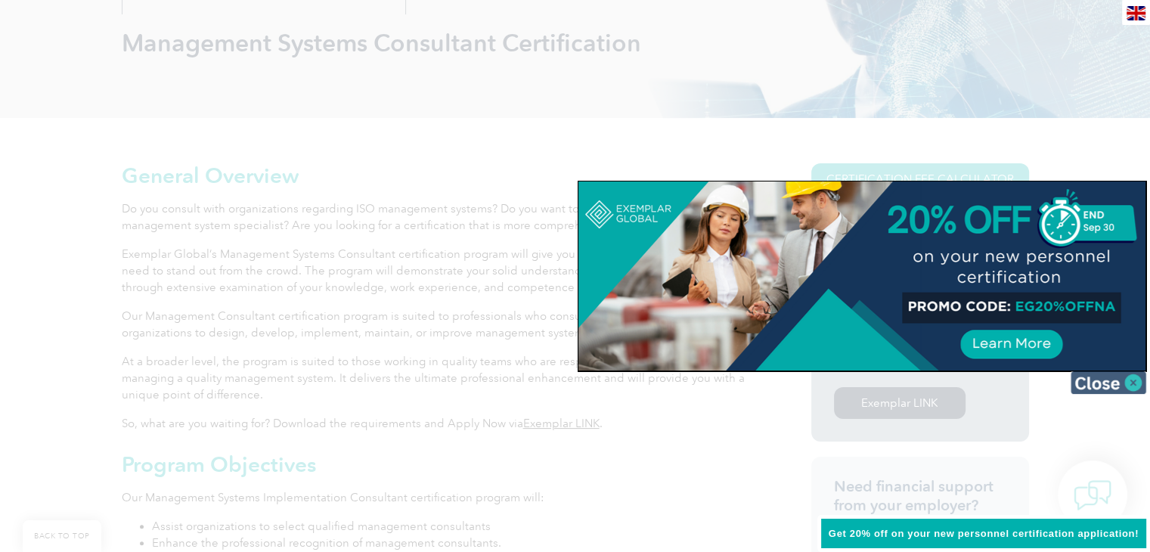
click at [1089, 379] on img at bounding box center [1109, 382] width 76 height 23
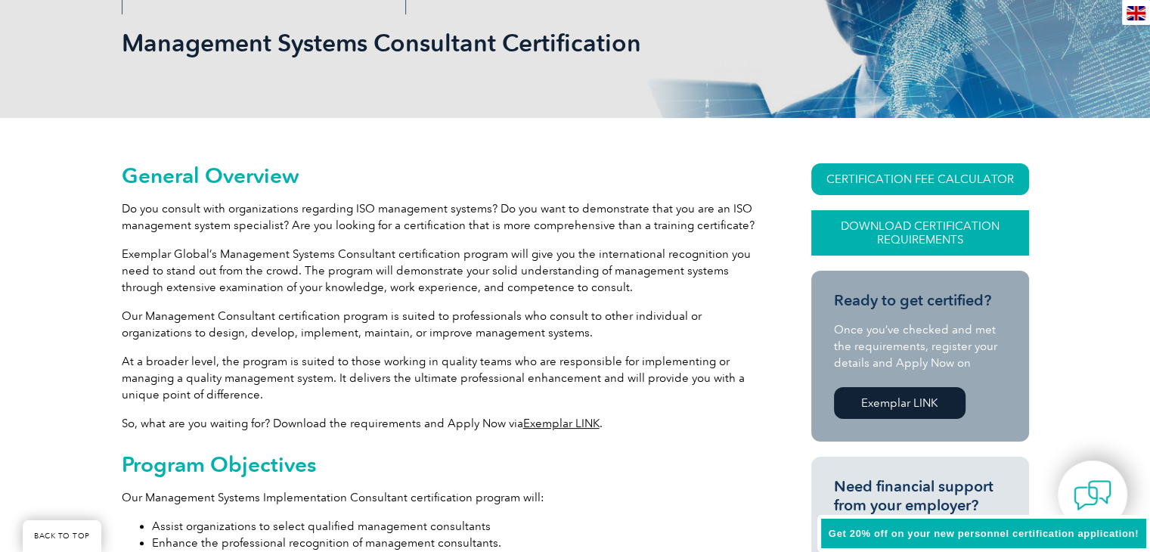
click at [913, 230] on link "Download Certification Requirements" at bounding box center [921, 232] width 218 height 45
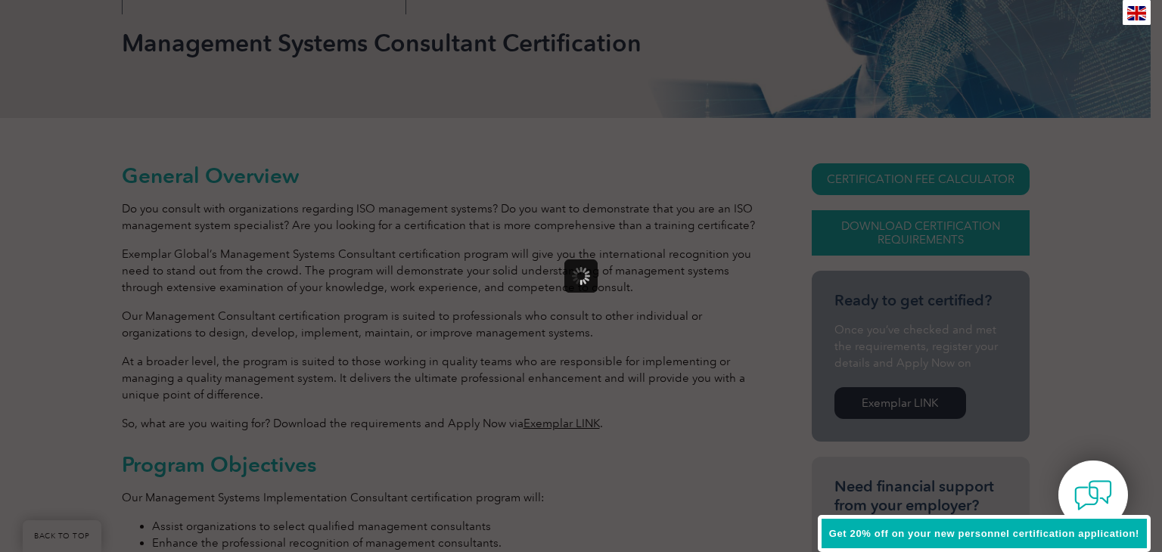
scroll to position [0, 0]
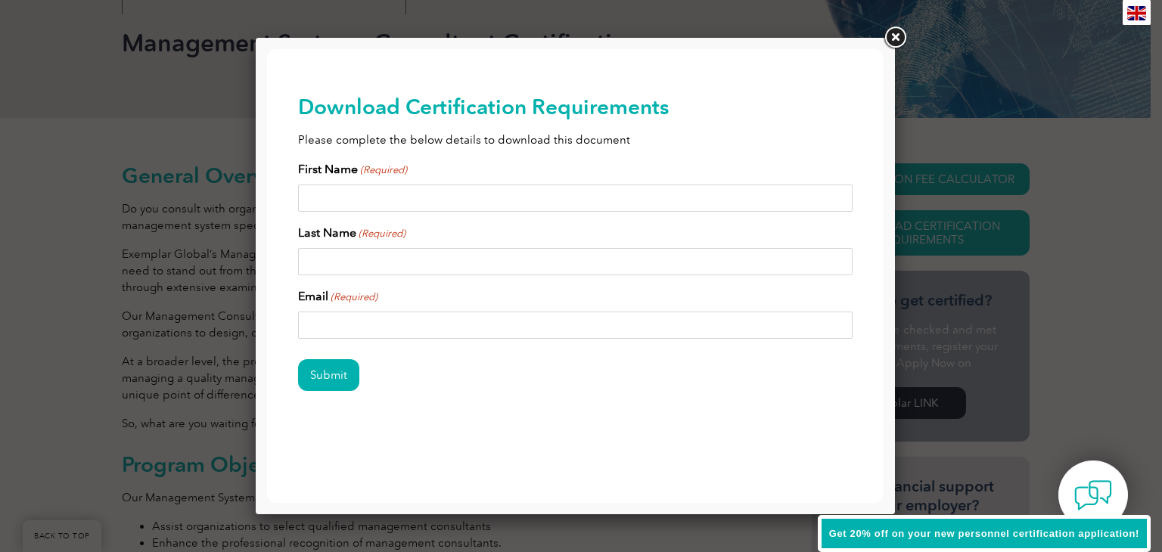
click at [420, 203] on input "First Name (Required)" at bounding box center [575, 198] width 555 height 27
type input "[PERSON_NAME]"
type input "h"
type input "[PERSON_NAME]"
type input "ericharrington350@gmail.com"
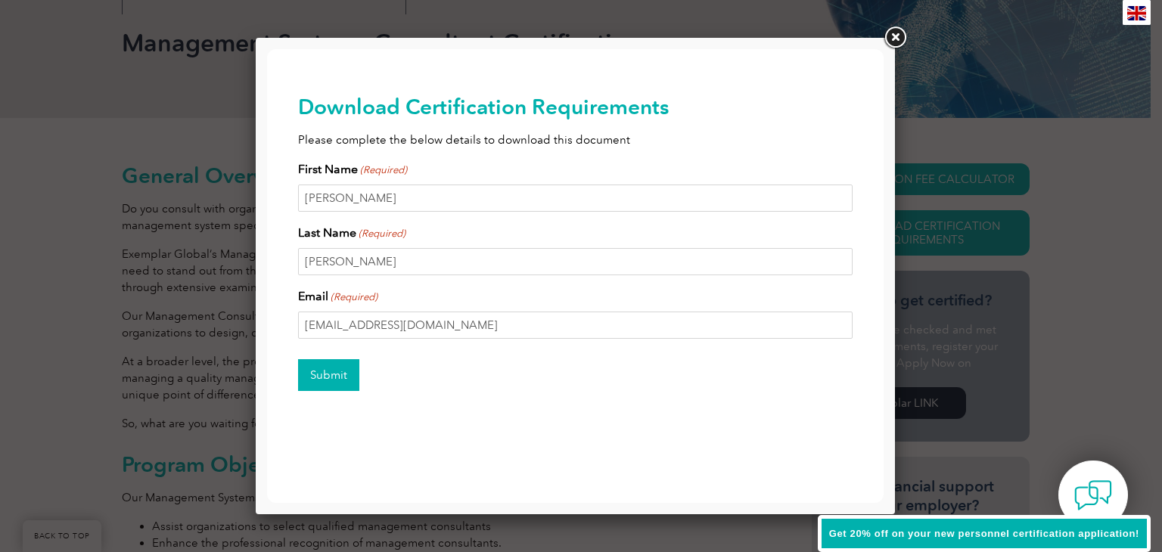
click at [337, 382] on input "Submit" at bounding box center [328, 375] width 61 height 32
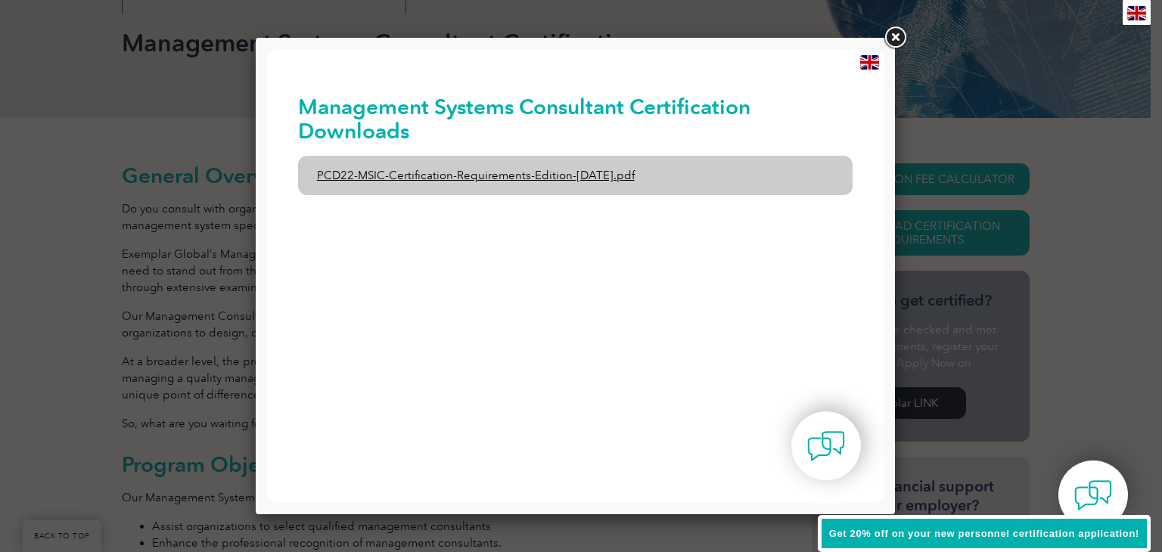
click at [505, 171] on link "PCD22-MSIC-Certification-Requirements-Edition-3-July-2021.pdf" at bounding box center [575, 175] width 555 height 39
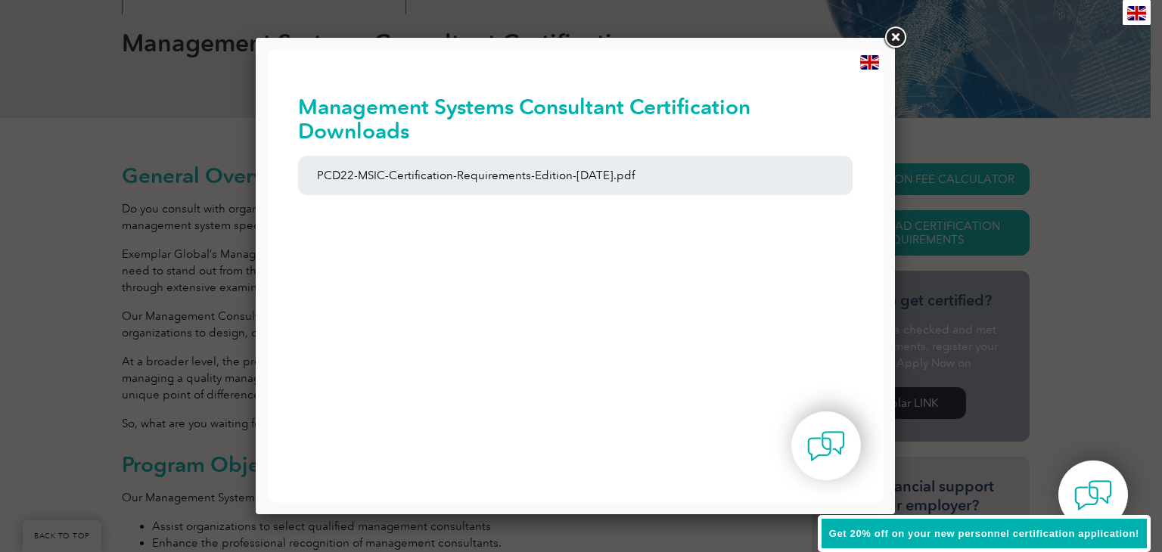
click at [897, 36] on link at bounding box center [894, 37] width 27 height 27
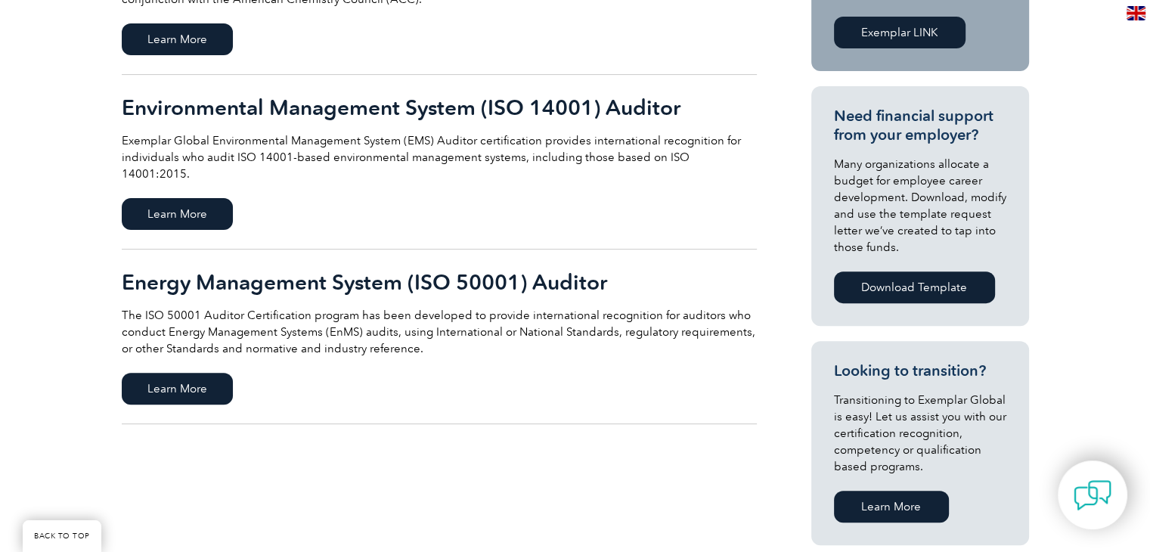
scroll to position [486, 0]
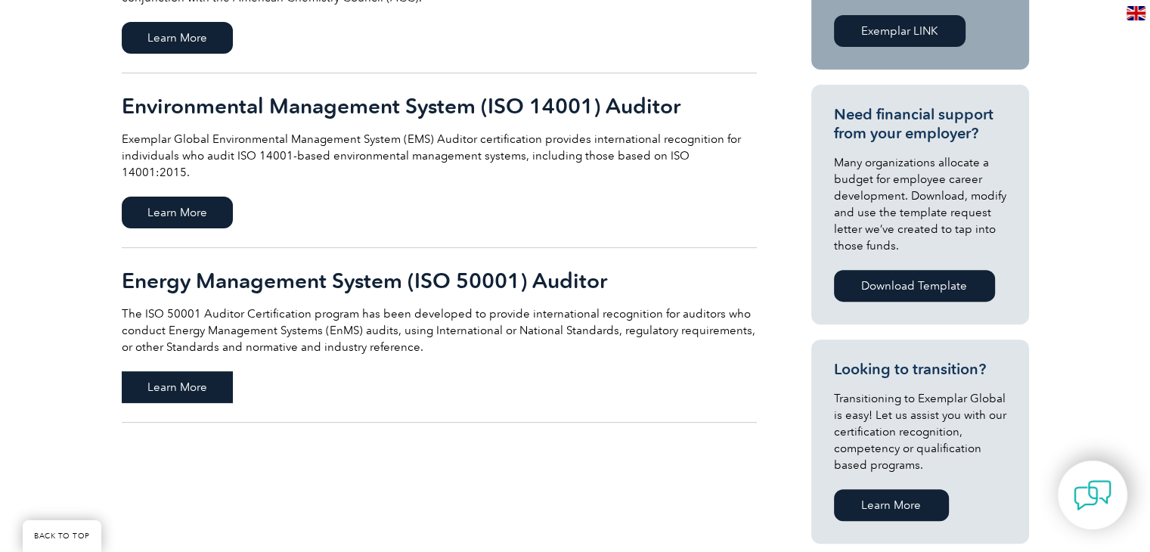
click at [175, 372] on span "Learn More" at bounding box center [177, 387] width 111 height 32
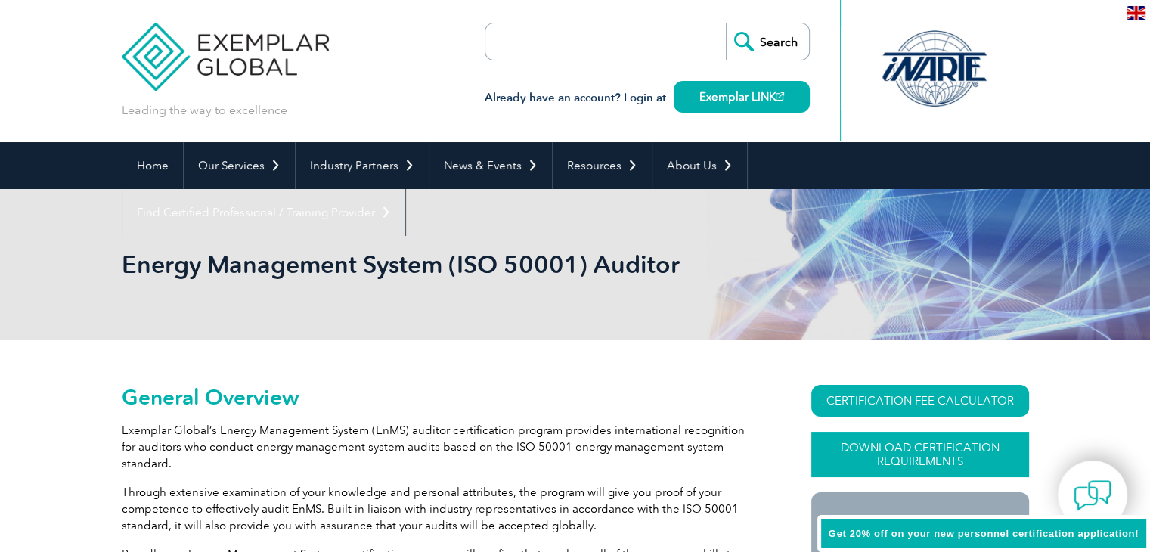
drag, startPoint x: 0, startPoint y: 0, endPoint x: 932, endPoint y: 454, distance: 1036.5
click at [932, 454] on link "Download Certification Requirements" at bounding box center [921, 454] width 218 height 45
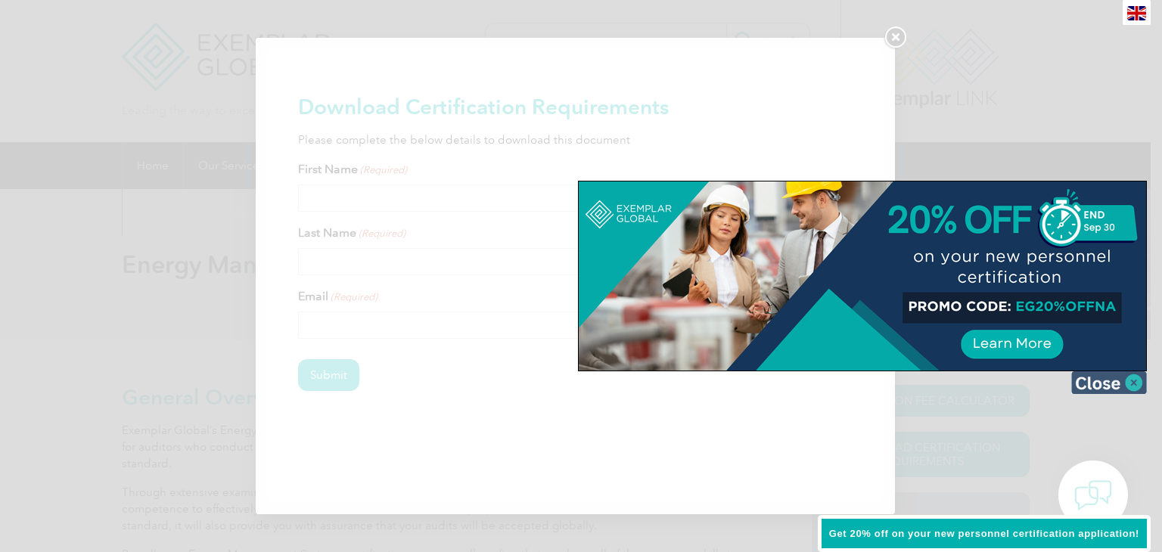
click at [1094, 381] on img at bounding box center [1109, 382] width 76 height 23
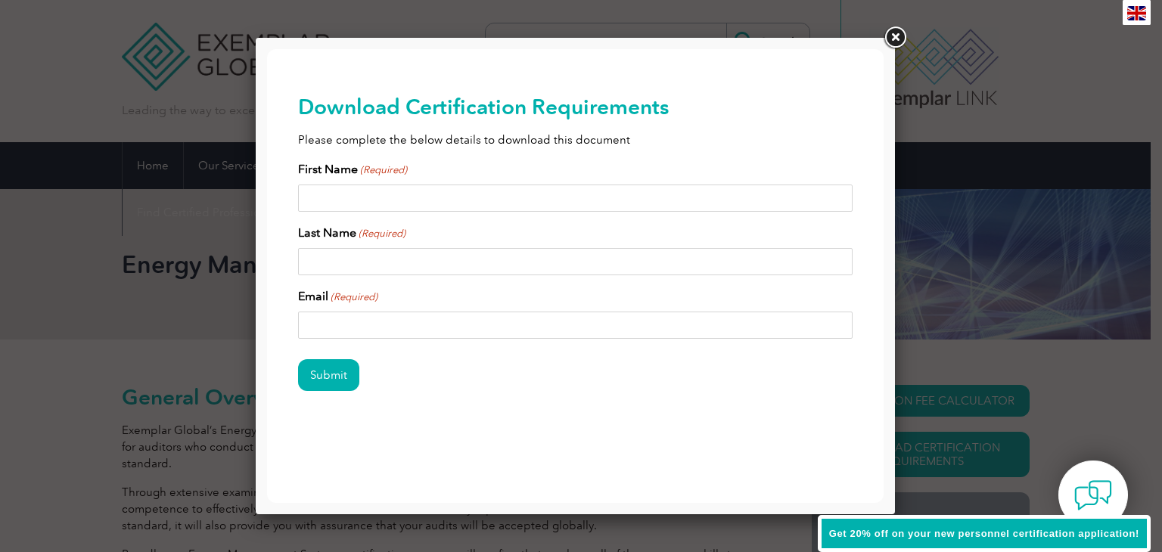
click at [387, 198] on input "First Name (Required)" at bounding box center [575, 198] width 555 height 27
type input "Eric"
type input "Harrington"
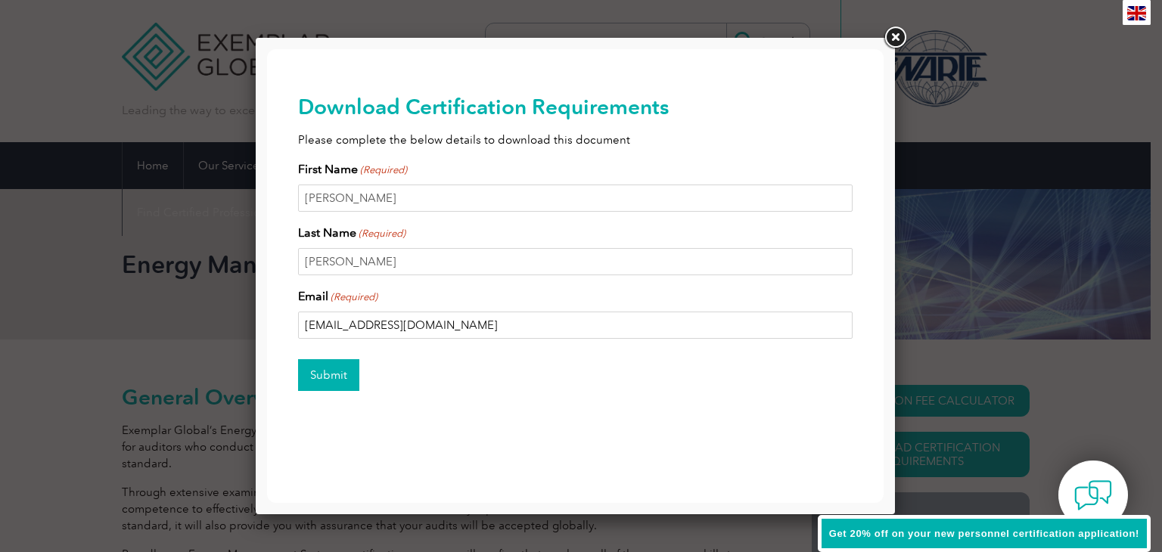
type input "ericharrington350@gmail.com"
click at [336, 374] on input "Submit" at bounding box center [328, 375] width 61 height 32
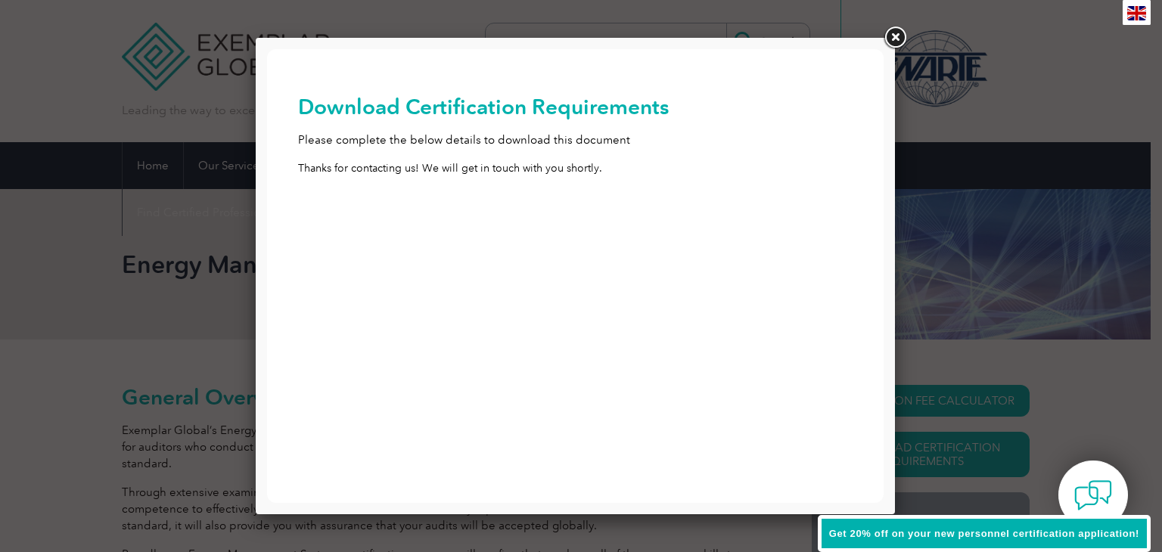
click at [892, 38] on link at bounding box center [894, 37] width 27 height 27
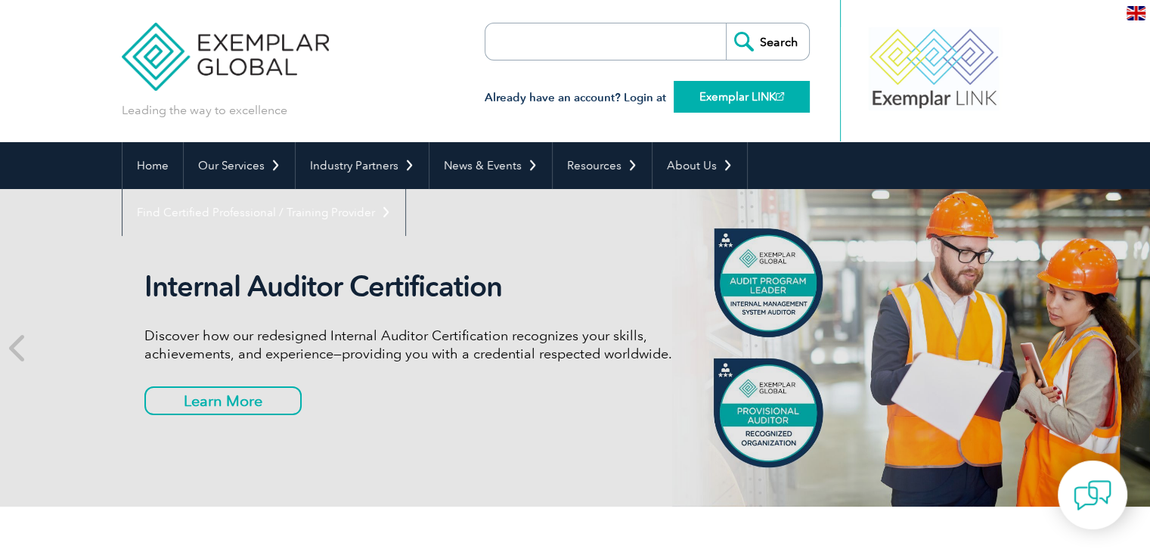
click at [731, 94] on link "Exemplar LINK" at bounding box center [742, 97] width 136 height 32
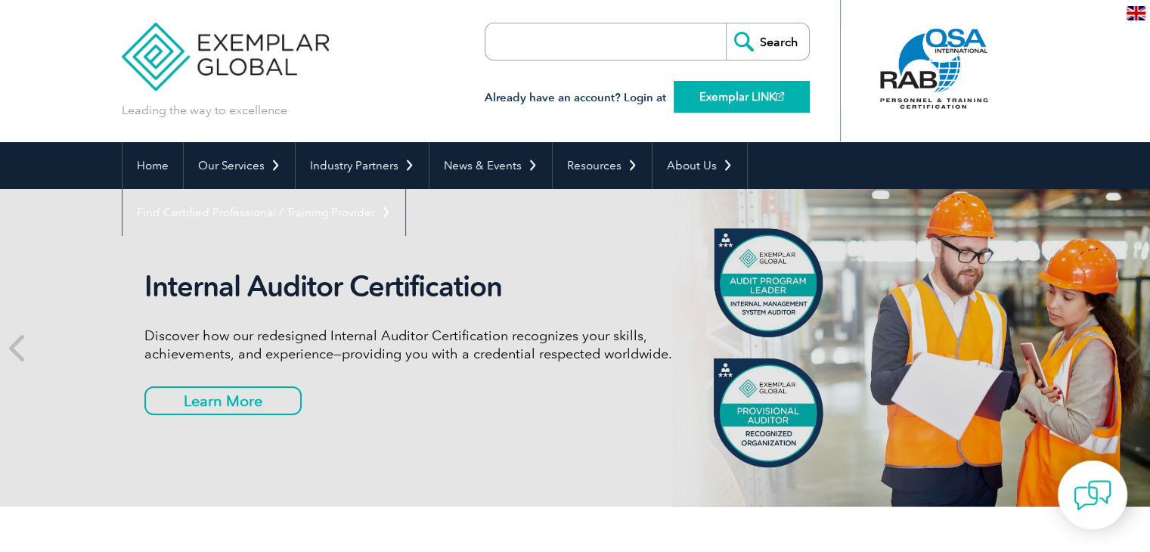
click at [729, 103] on link "Exemplar LINK" at bounding box center [742, 97] width 136 height 32
